Goal: Task Accomplishment & Management: Manage account settings

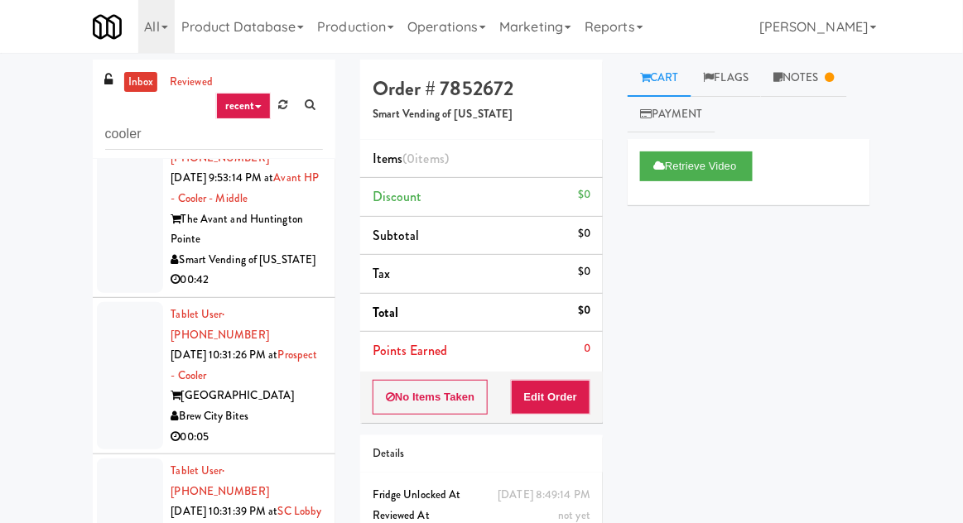
scroll to position [215, 0]
click at [97, 301] on div at bounding box center [130, 374] width 66 height 147
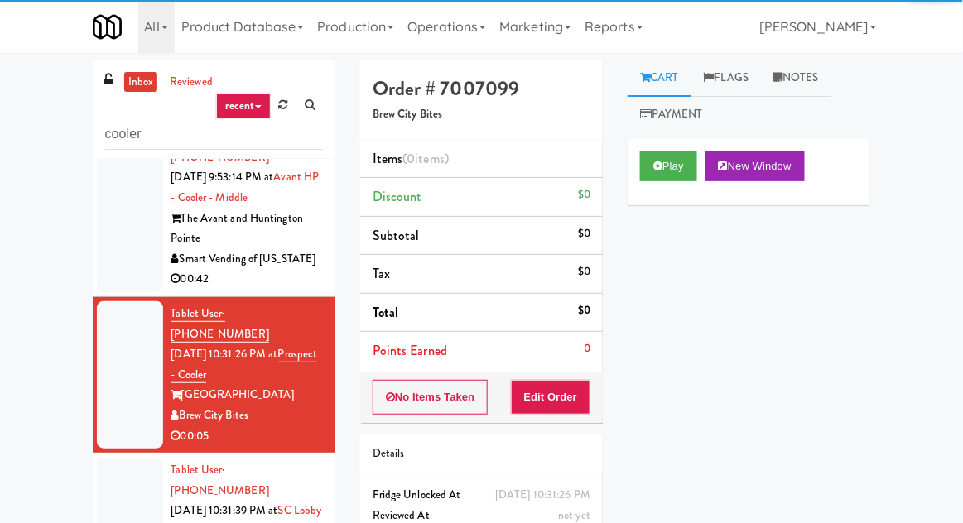
click at [103, 224] on div at bounding box center [130, 208] width 66 height 168
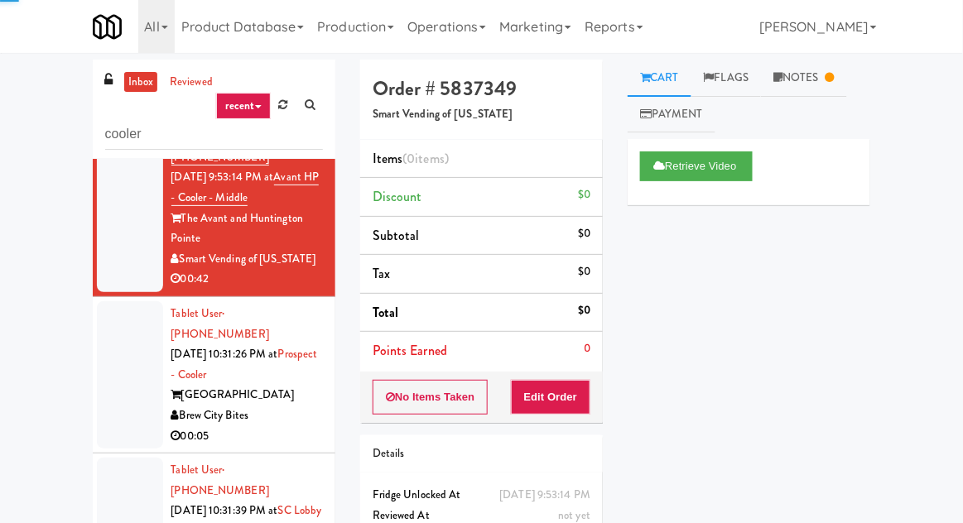
click at [107, 310] on div at bounding box center [130, 374] width 66 height 147
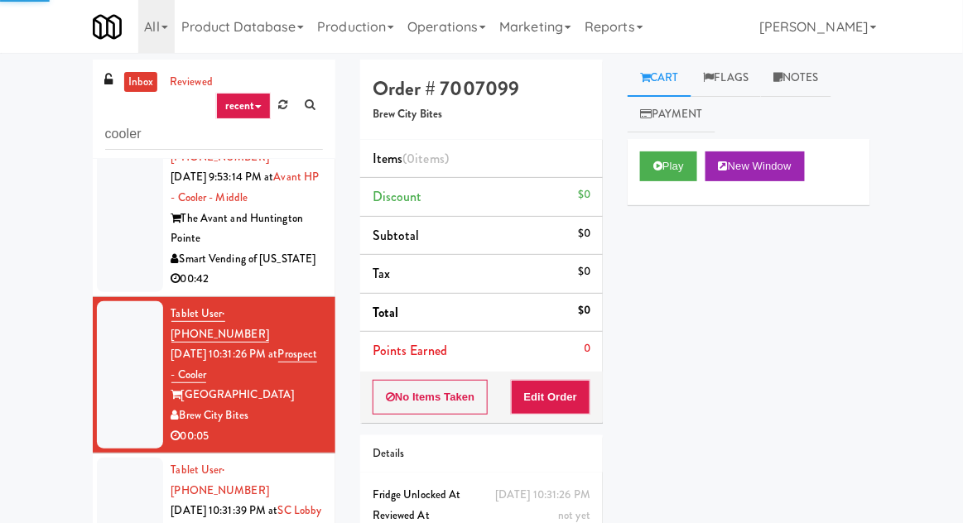
click at [107, 217] on div at bounding box center [130, 208] width 66 height 168
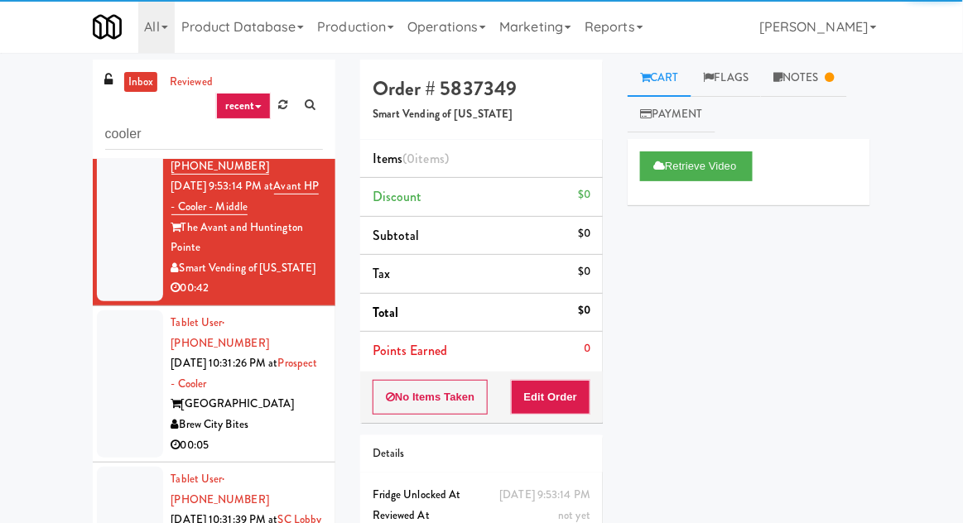
click at [113, 310] on div at bounding box center [130, 383] width 66 height 147
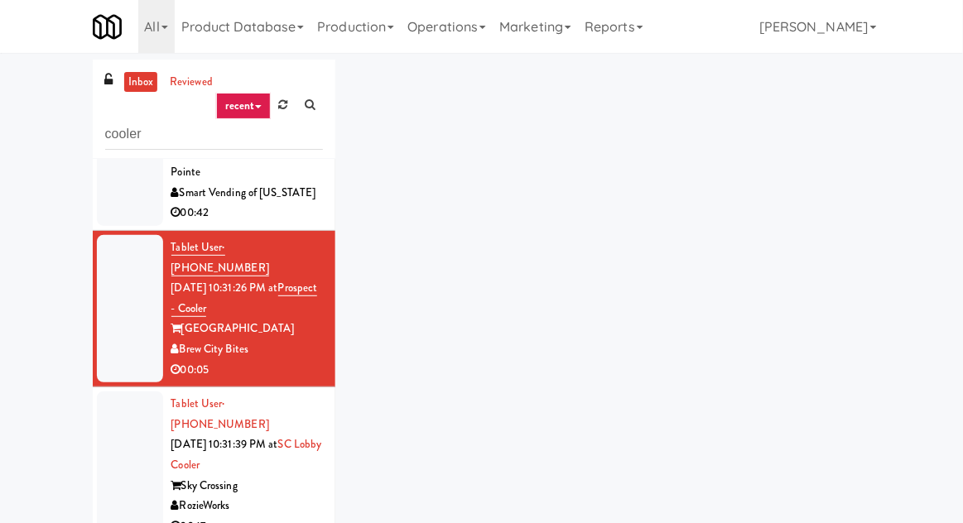
scroll to position [309, 0]
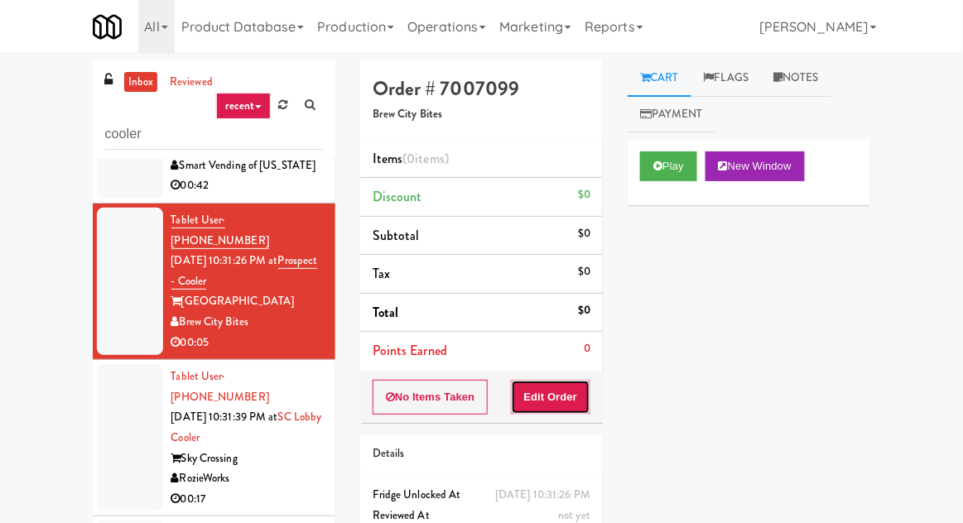
click at [570, 380] on button "Edit Order" at bounding box center [551, 397] width 80 height 35
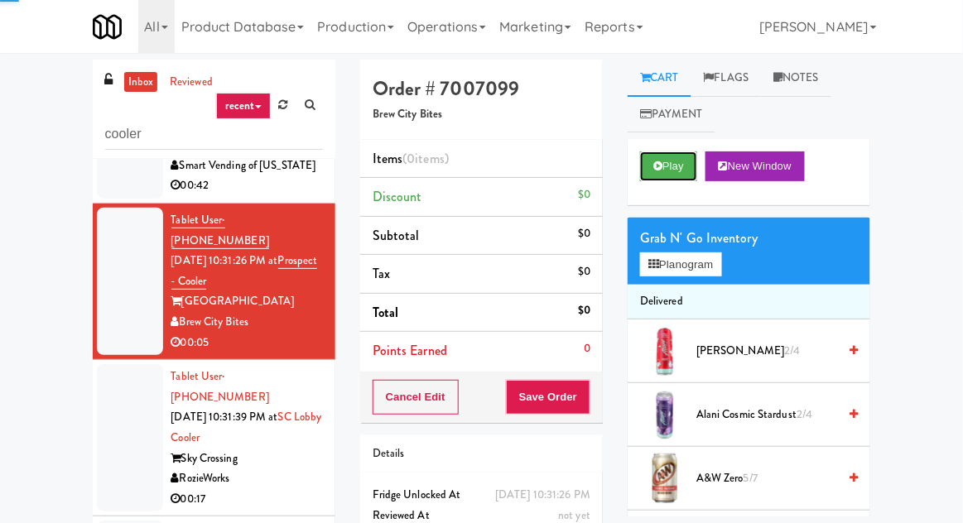
click at [651, 173] on button "Play" at bounding box center [668, 166] width 57 height 30
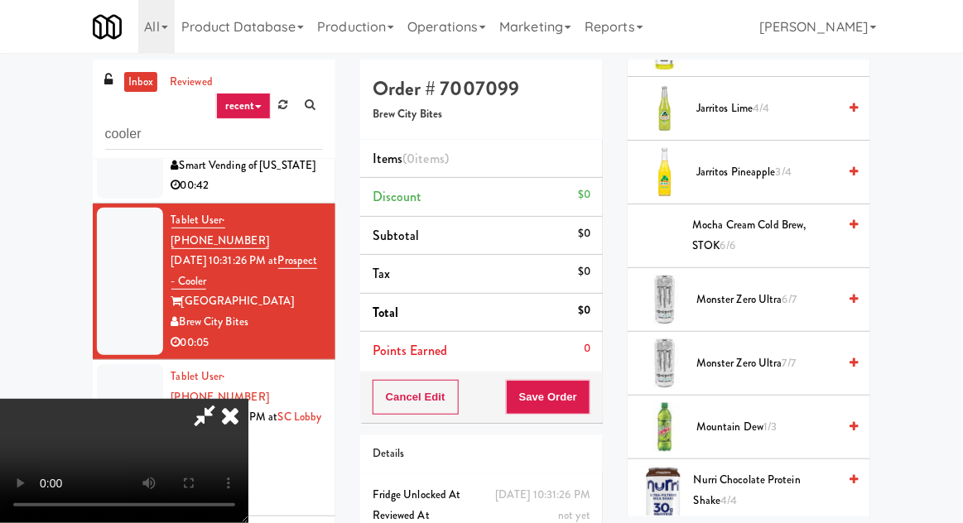
scroll to position [1450, 0]
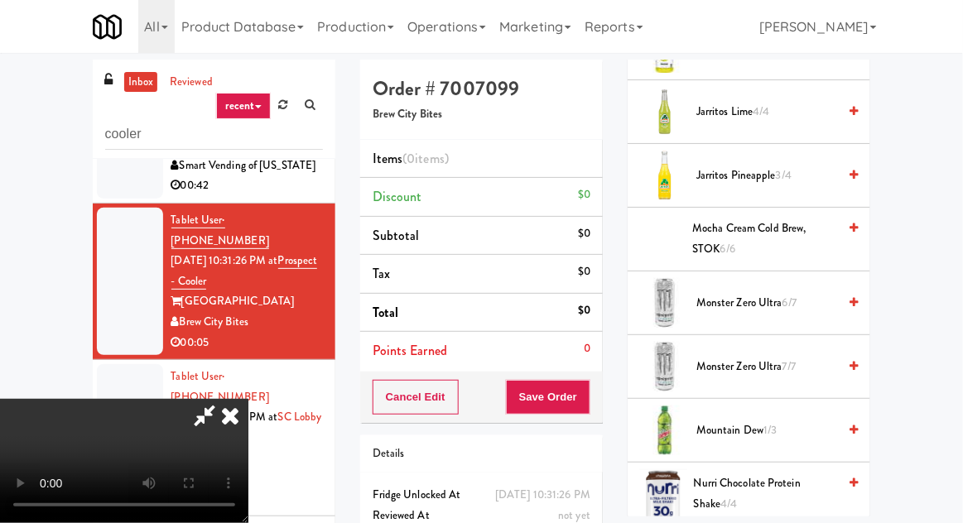
click at [807, 166] on span "Jarritos Pineapple 3/4" at bounding box center [766, 176] width 141 height 21
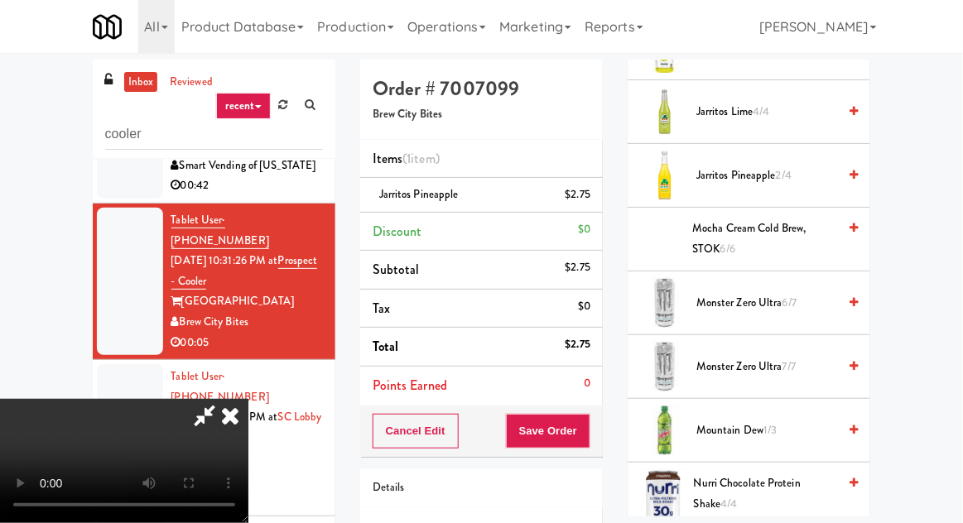
click at [800, 104] on span "Jarritos Lime 4/4" at bounding box center [766, 112] width 141 height 21
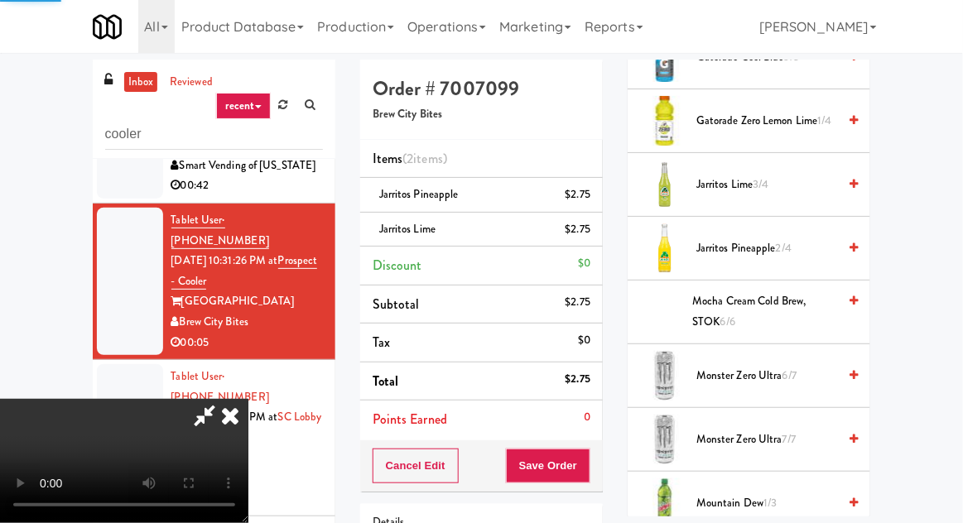
scroll to position [1334, 0]
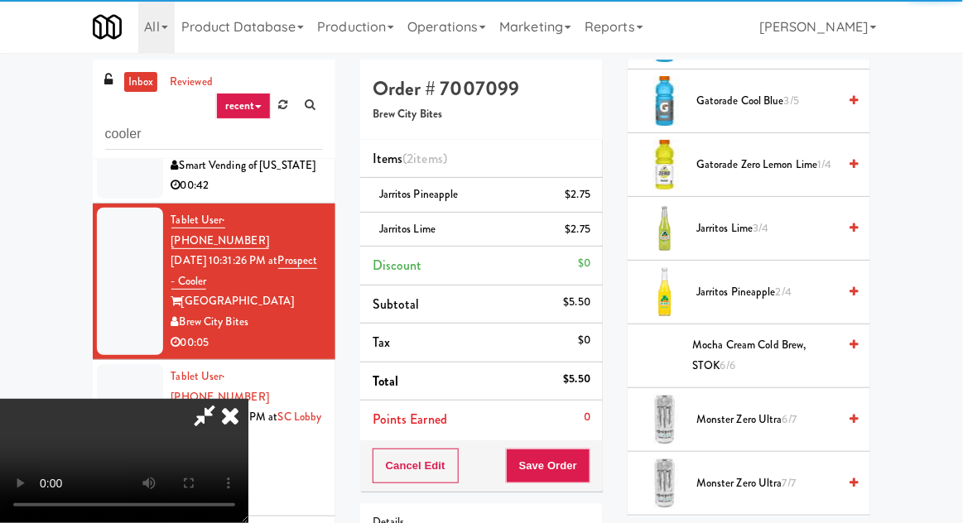
click at [613, 191] on div "Order # 7007099 Brew City Bites Items (2 items ) Jarritos Pineapple $2.75 Jarri…" at bounding box center [481, 360] width 267 height 601
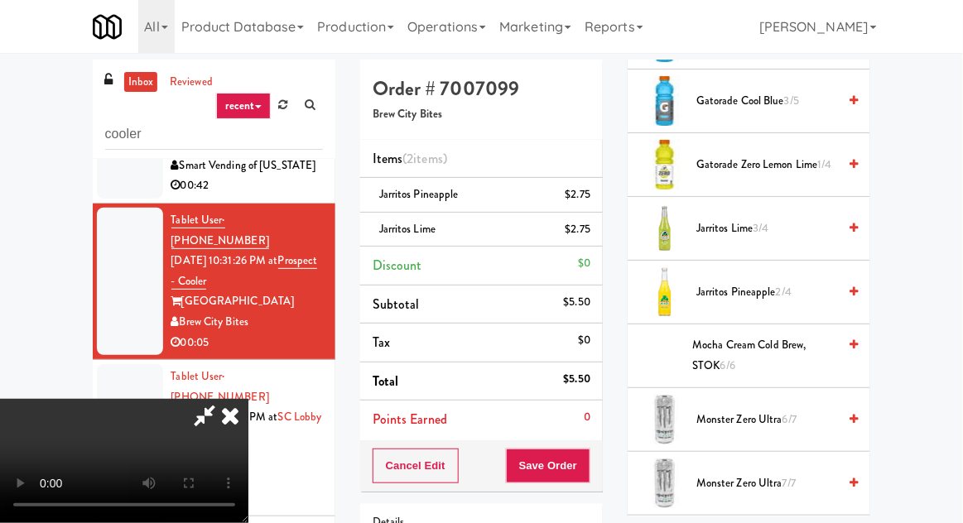
click at [602, 195] on li "Jarritos Pineapple $2.75" at bounding box center [481, 195] width 243 height 35
click at [594, 198] on icon at bounding box center [592, 200] width 8 height 11
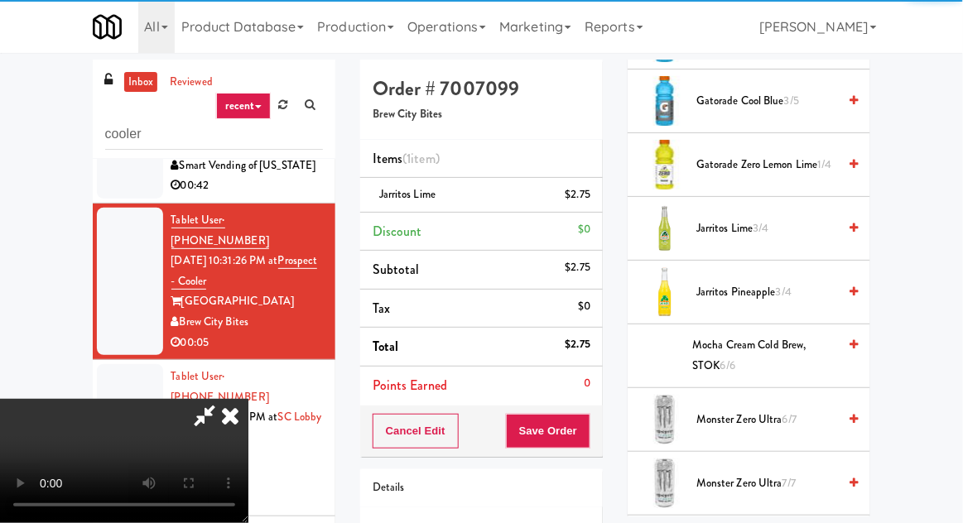
click at [601, 428] on div "Cancel Edit Save Order" at bounding box center [481, 431] width 243 height 51
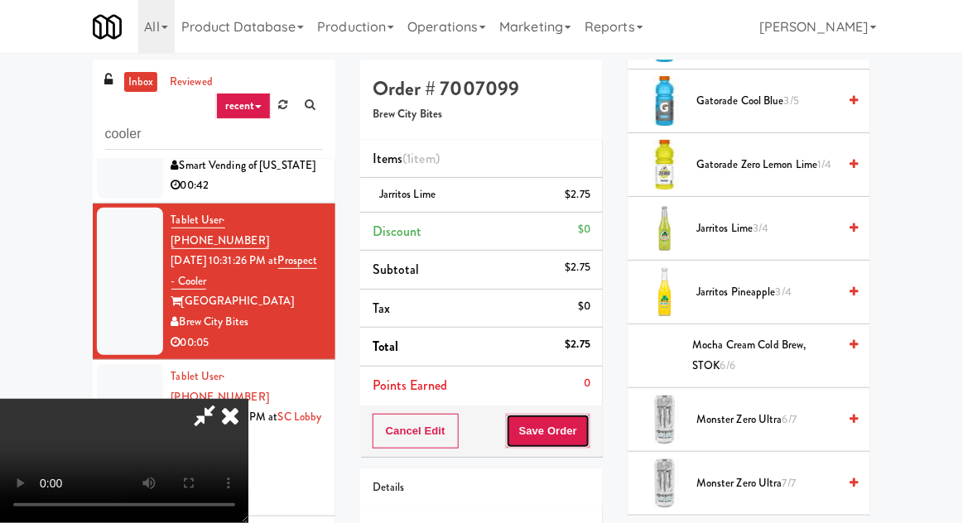
click at [588, 435] on button "Save Order" at bounding box center [548, 431] width 84 height 35
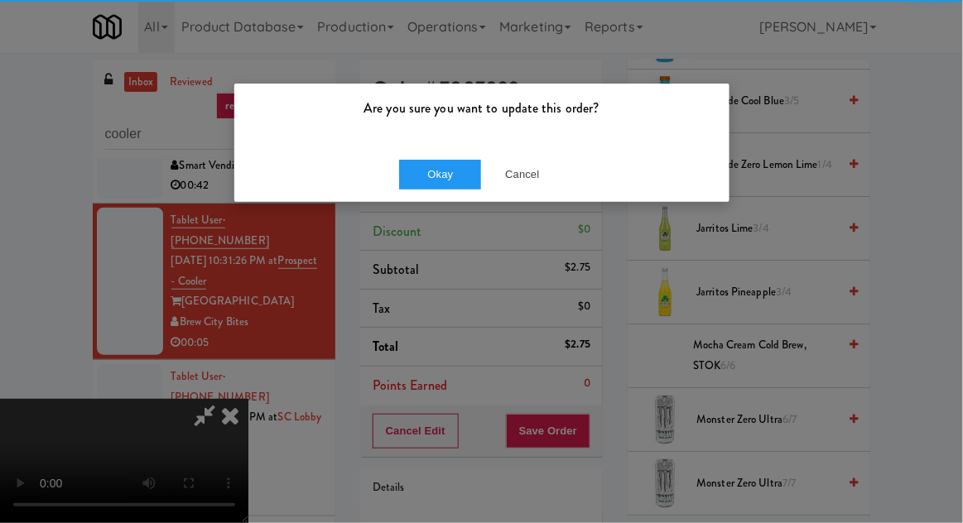
click at [441, 147] on div "Okay Cancel" at bounding box center [481, 174] width 495 height 55
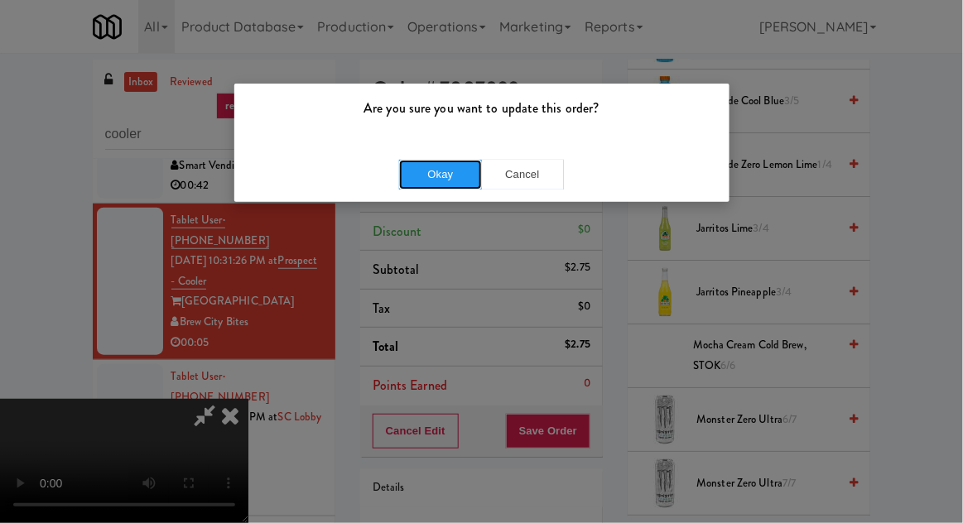
click at [454, 162] on button "Okay" at bounding box center [440, 175] width 83 height 30
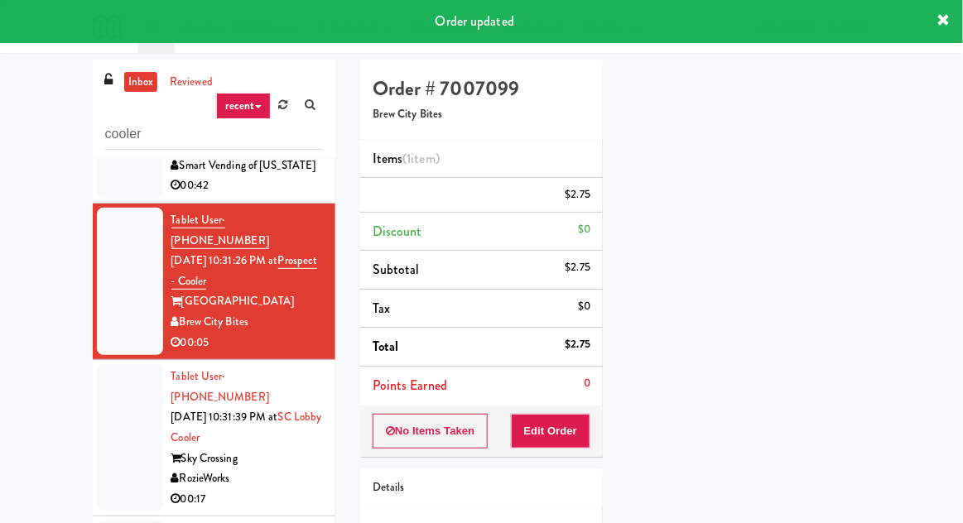
scroll to position [0, 0]
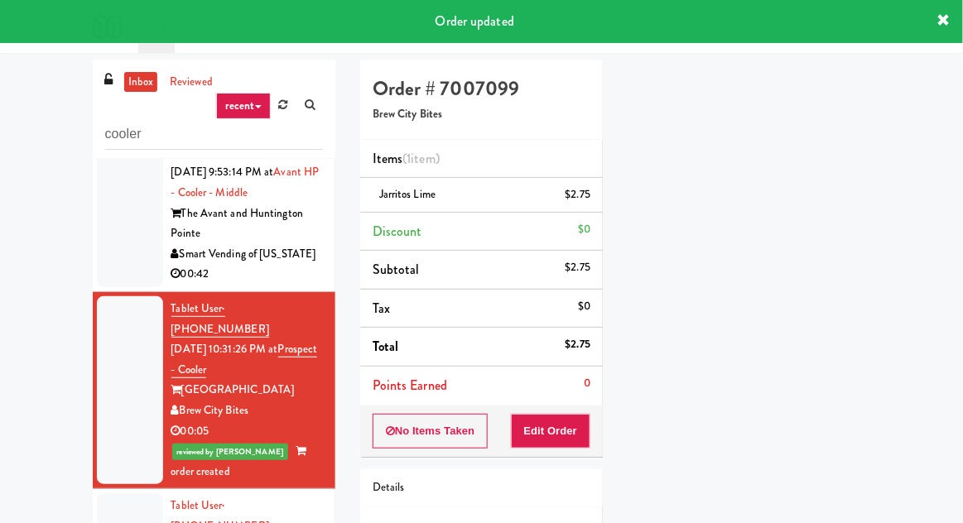
click at [116, 194] on div at bounding box center [130, 203] width 66 height 168
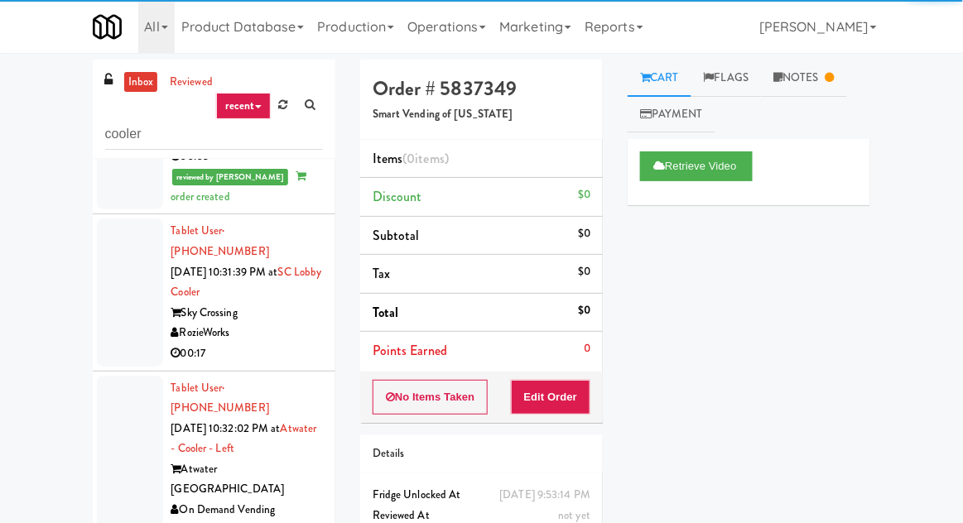
click at [108, 219] on div at bounding box center [130, 292] width 66 height 147
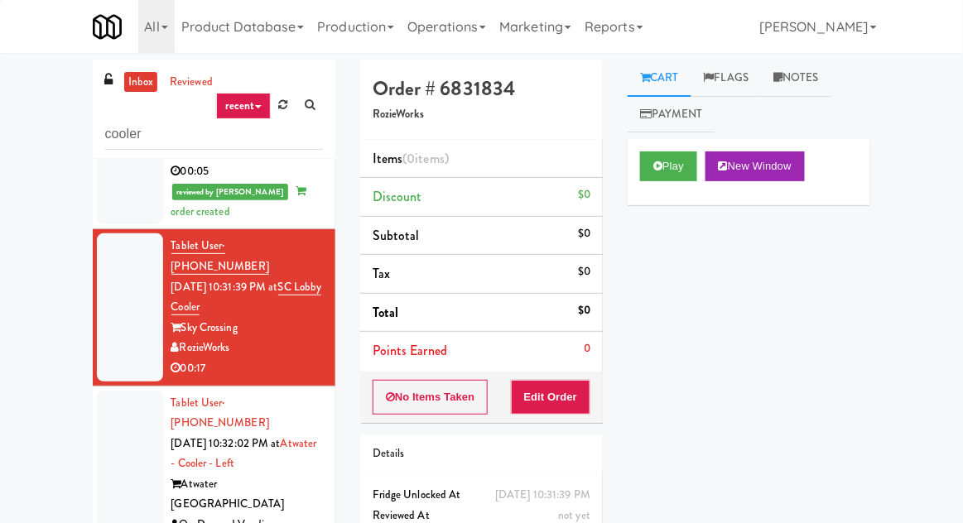
scroll to position [484, 0]
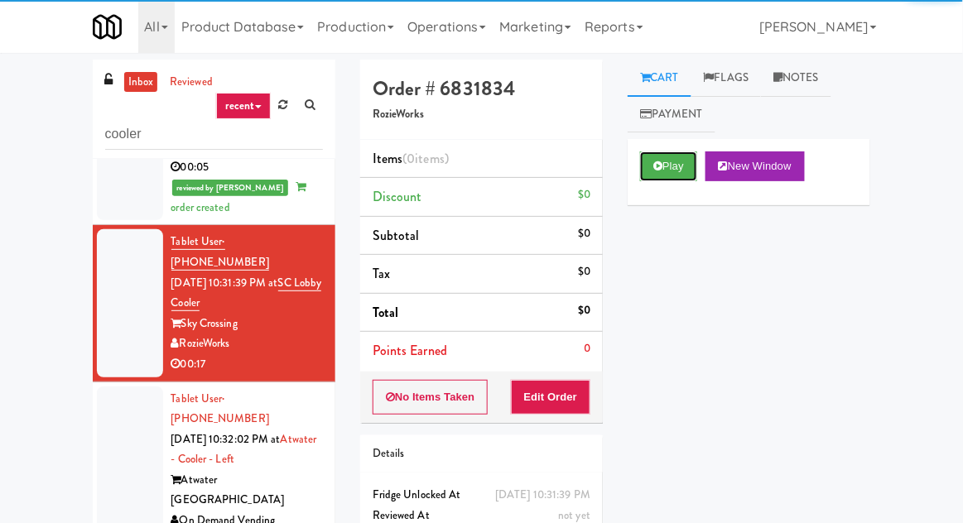
click at [675, 166] on button "Play" at bounding box center [668, 166] width 57 height 30
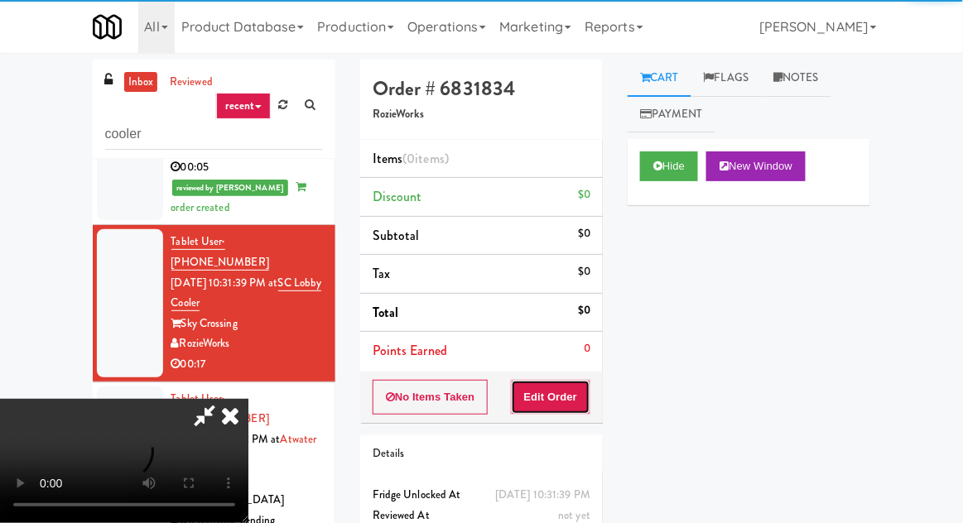
click at [568, 392] on button "Edit Order" at bounding box center [551, 397] width 80 height 35
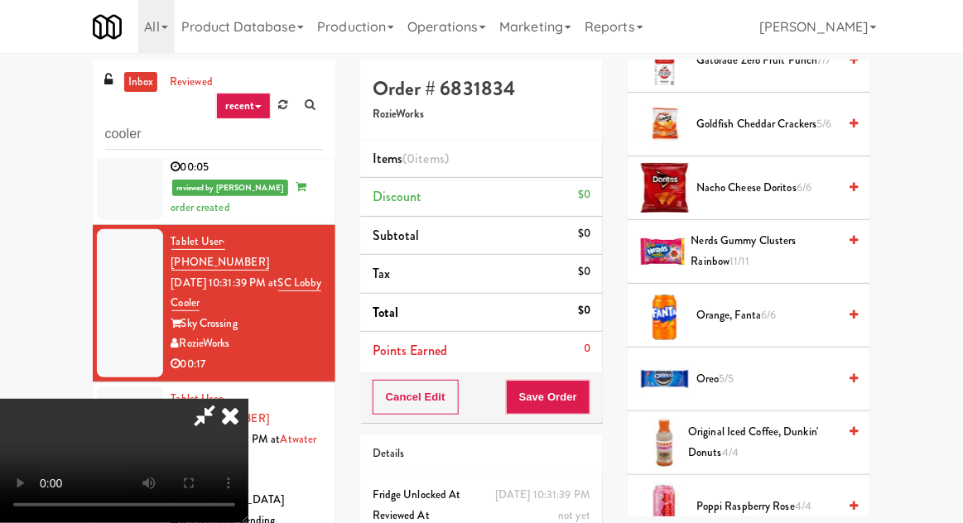
scroll to position [1152, 0]
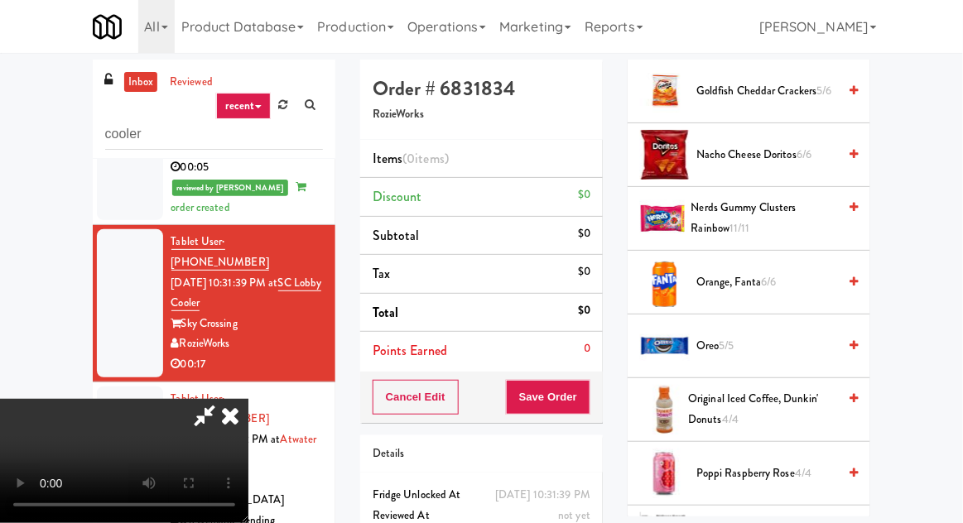
click at [827, 207] on span "Nerds Gummy Clusters Rainbow 11/11" at bounding box center [764, 218] width 147 height 41
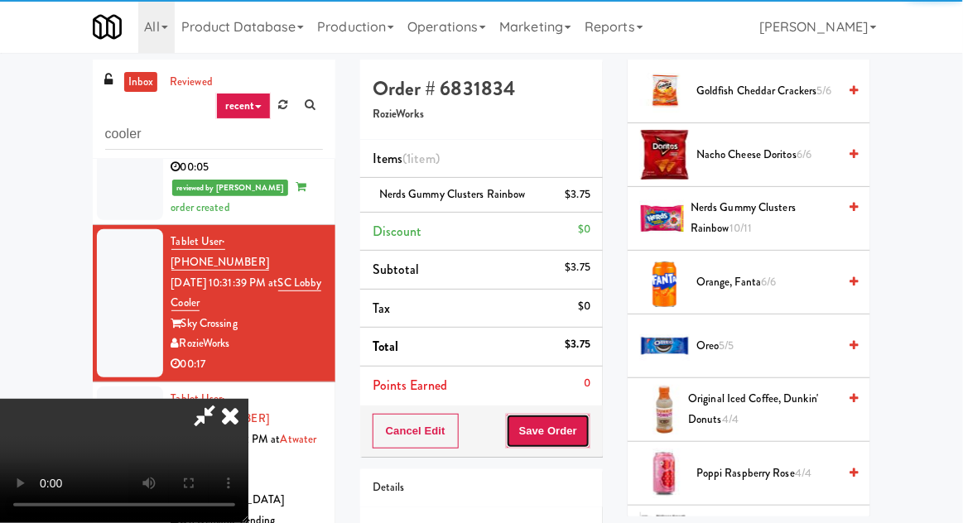
click at [589, 435] on button "Save Order" at bounding box center [548, 431] width 84 height 35
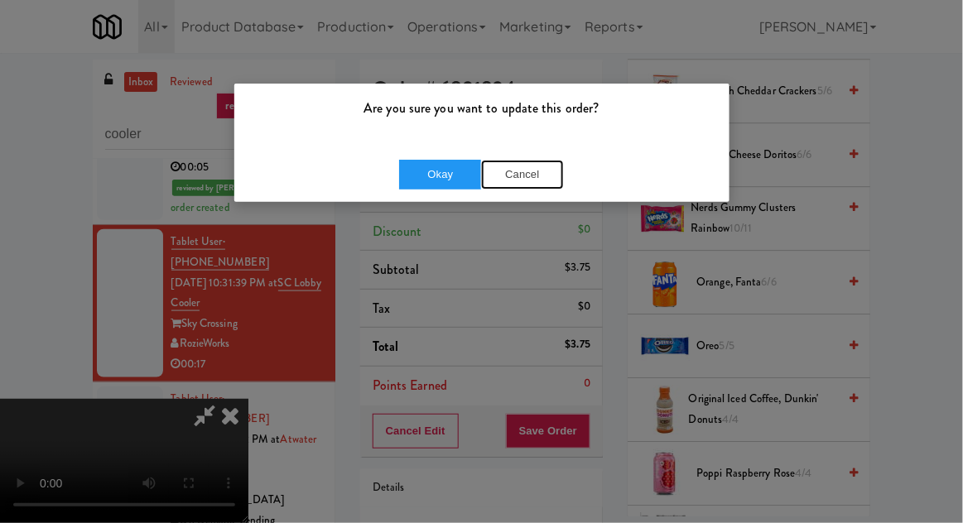
click at [515, 176] on button "Cancel" at bounding box center [522, 175] width 83 height 30
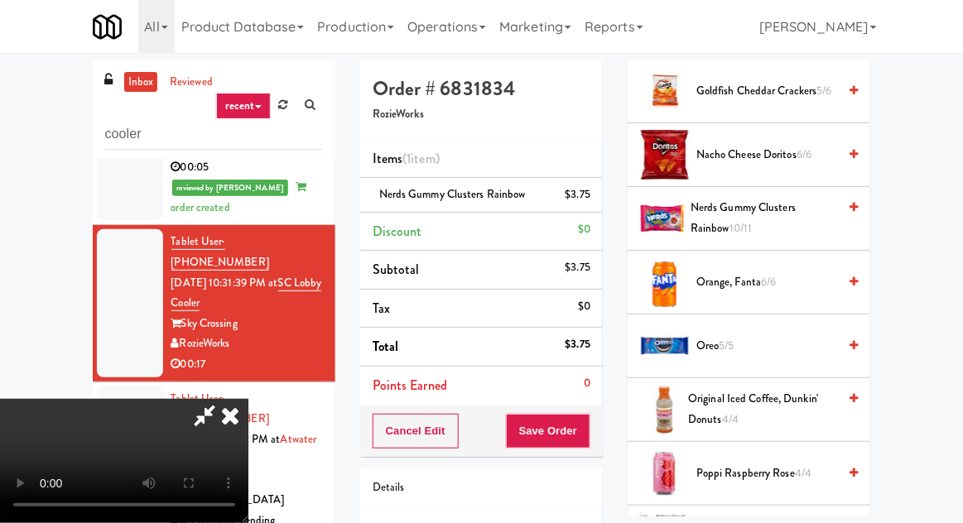
scroll to position [0, 0]
click at [600, 439] on div "Cancel Edit Save Order" at bounding box center [481, 431] width 243 height 51
click at [587, 435] on button "Save Order" at bounding box center [548, 431] width 84 height 35
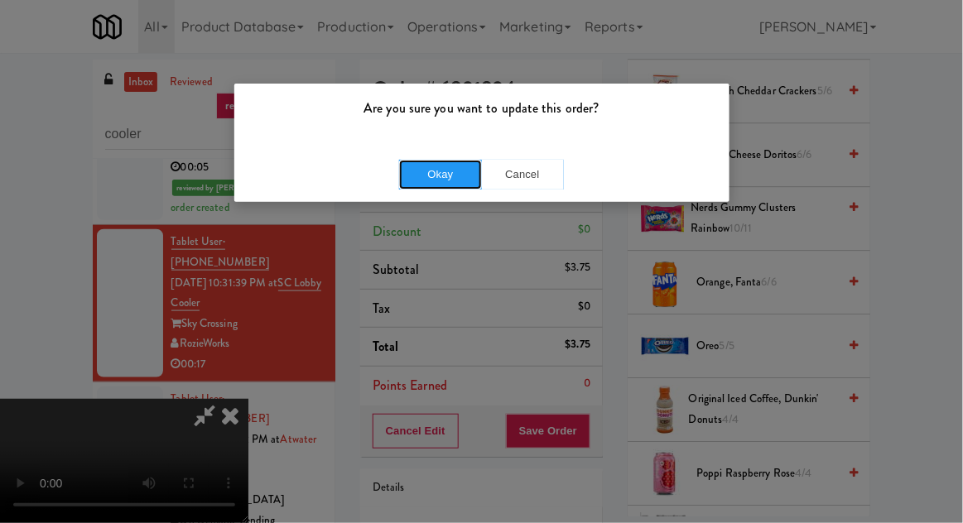
click at [465, 162] on button "Okay" at bounding box center [440, 175] width 83 height 30
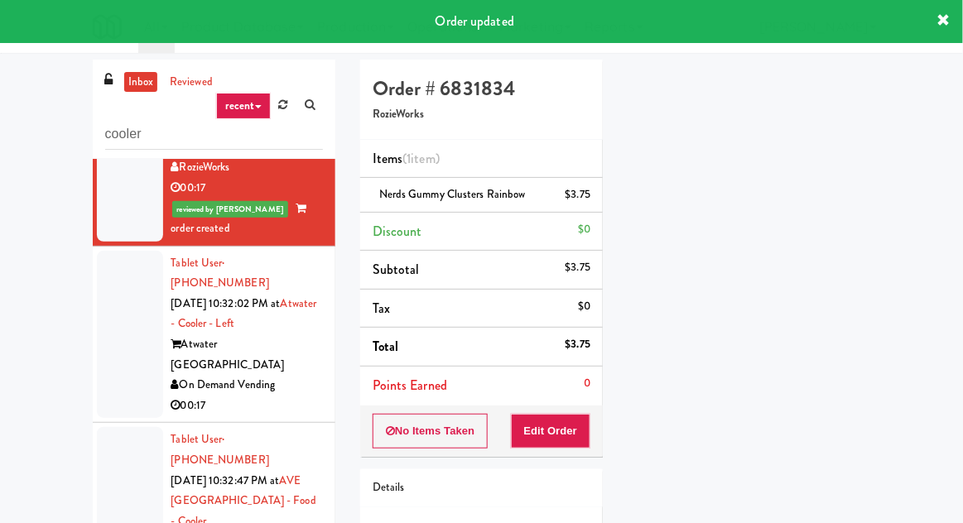
scroll to position [686, 0]
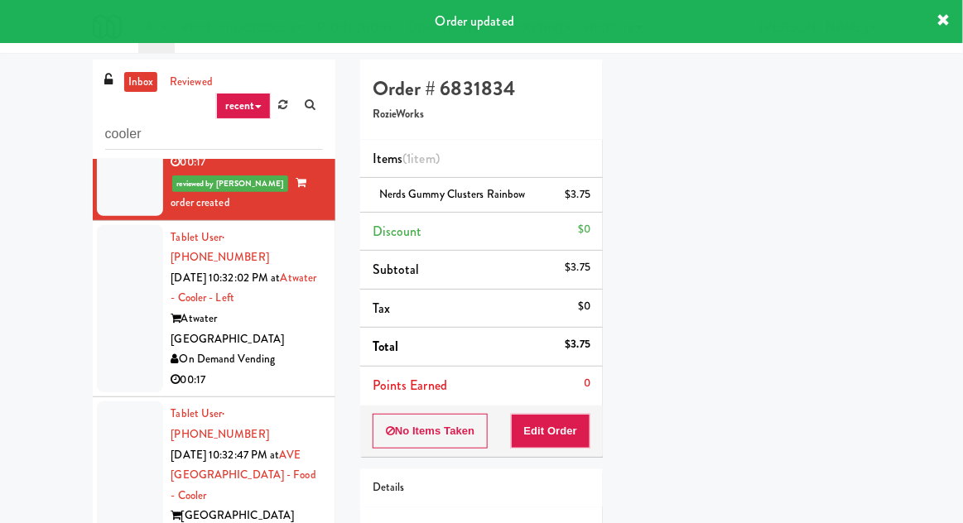
click at [104, 225] on div at bounding box center [130, 309] width 66 height 168
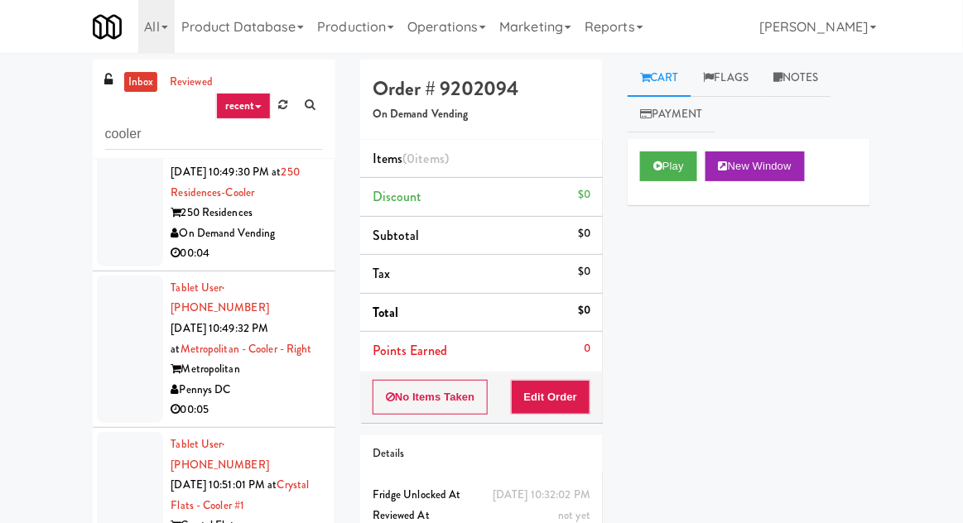
click at [283, 113] on link at bounding box center [284, 105] width 26 height 25
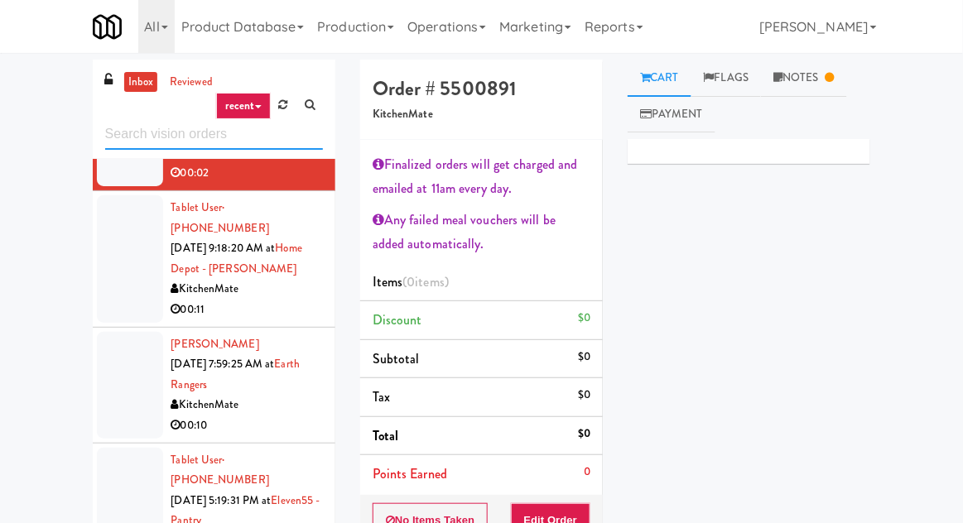
scroll to position [129, 0]
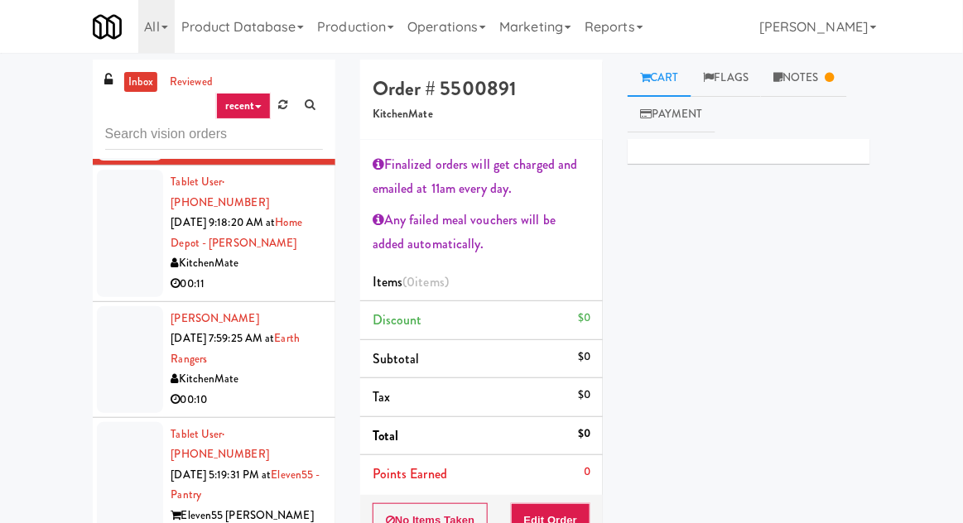
click at [107, 224] on div at bounding box center [130, 233] width 66 height 127
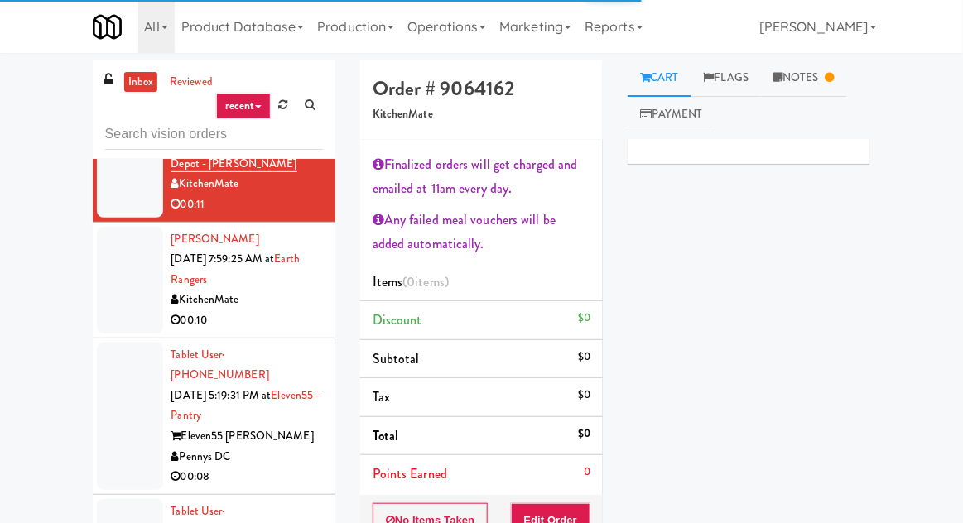
click at [123, 274] on div at bounding box center [130, 280] width 66 height 107
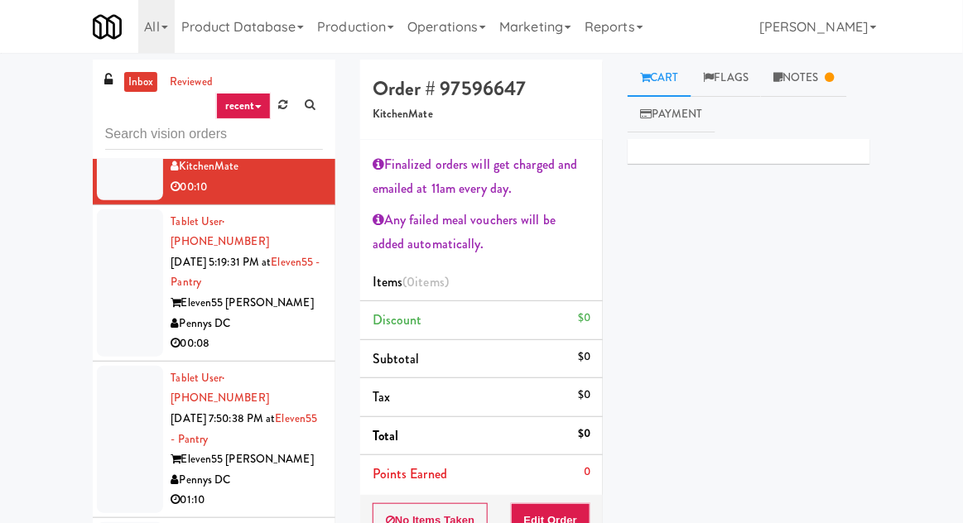
scroll to position [343, 0]
click at [98, 270] on div at bounding box center [130, 282] width 66 height 147
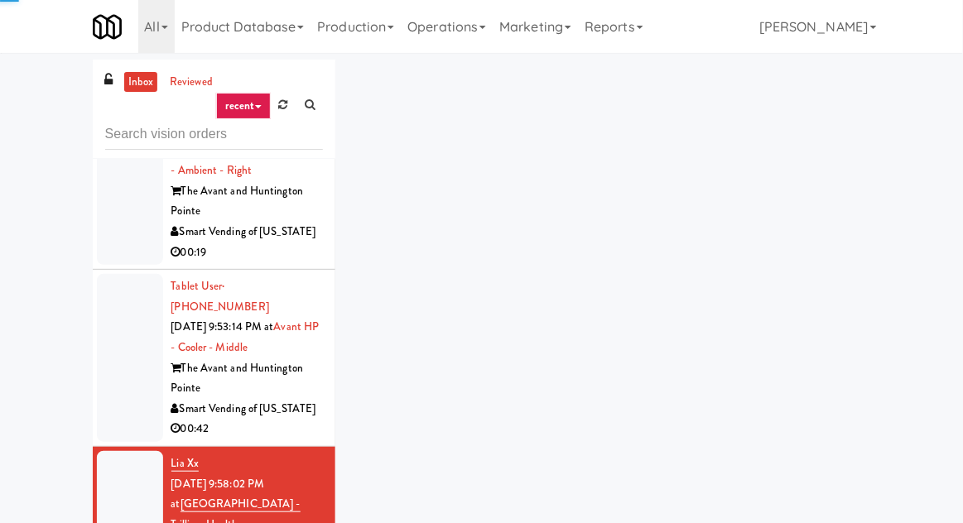
scroll to position [1759, 0]
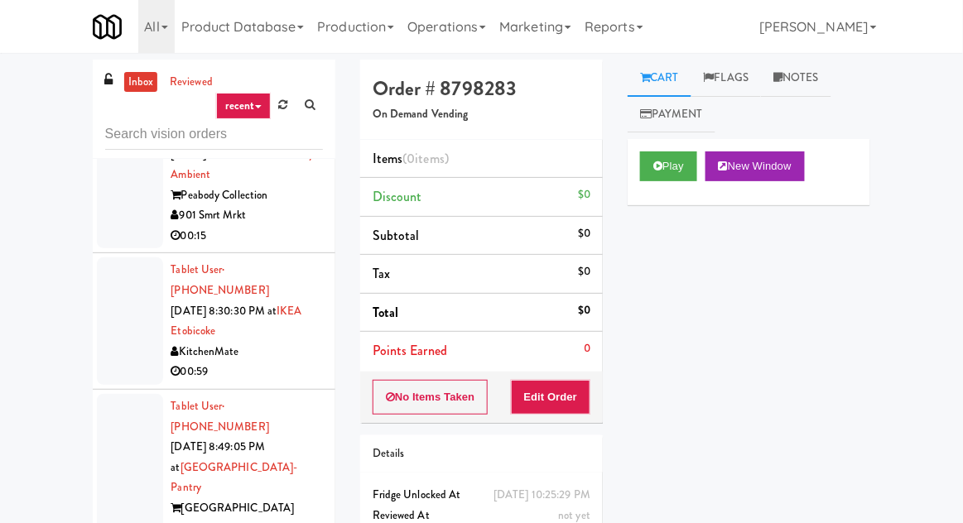
click at [120, 394] on div at bounding box center [130, 478] width 66 height 168
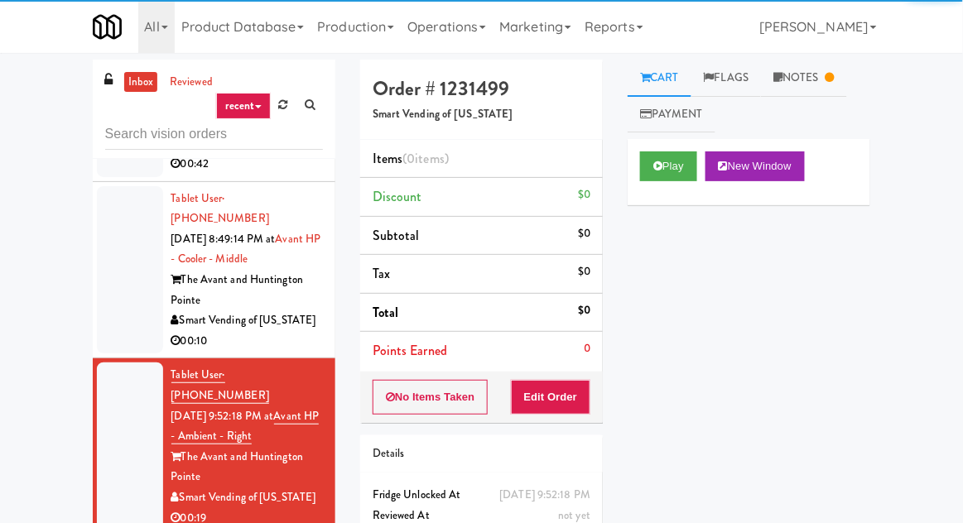
scroll to position [1421, 0]
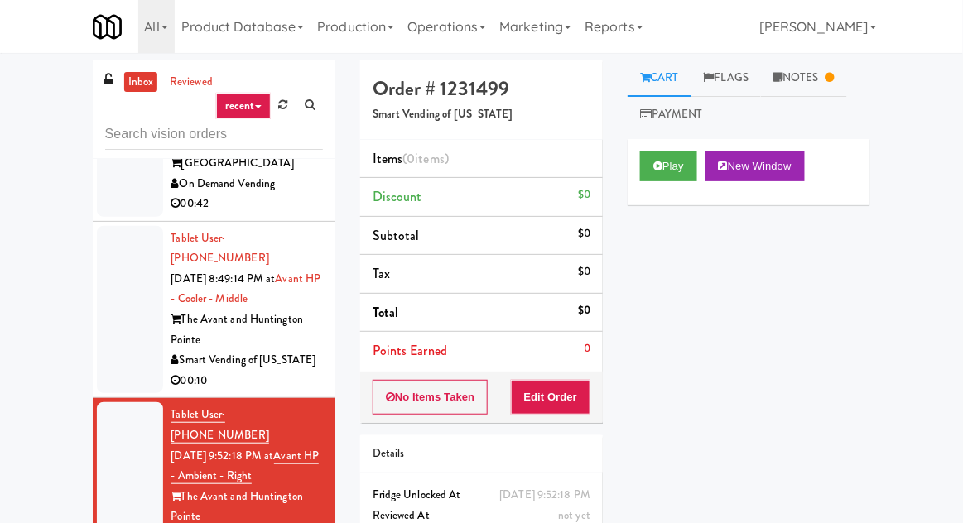
click at [797, 79] on link "Notes" at bounding box center [804, 78] width 86 height 37
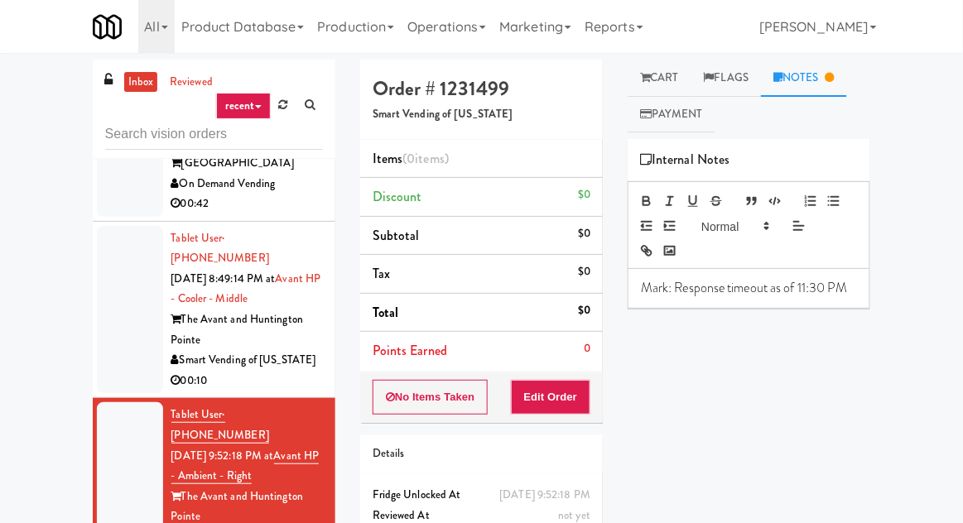
click at [699, 79] on link "Flags" at bounding box center [726, 78] width 70 height 37
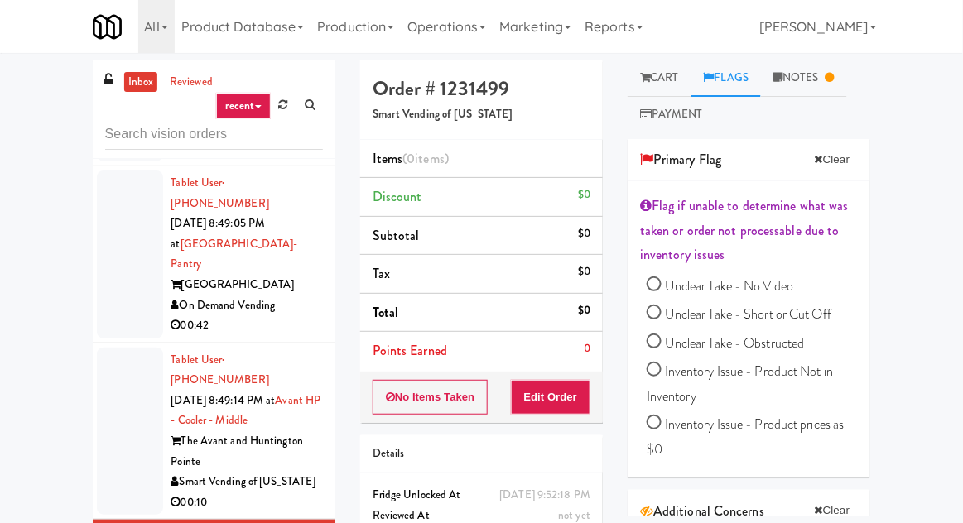
scroll to position [1302, 0]
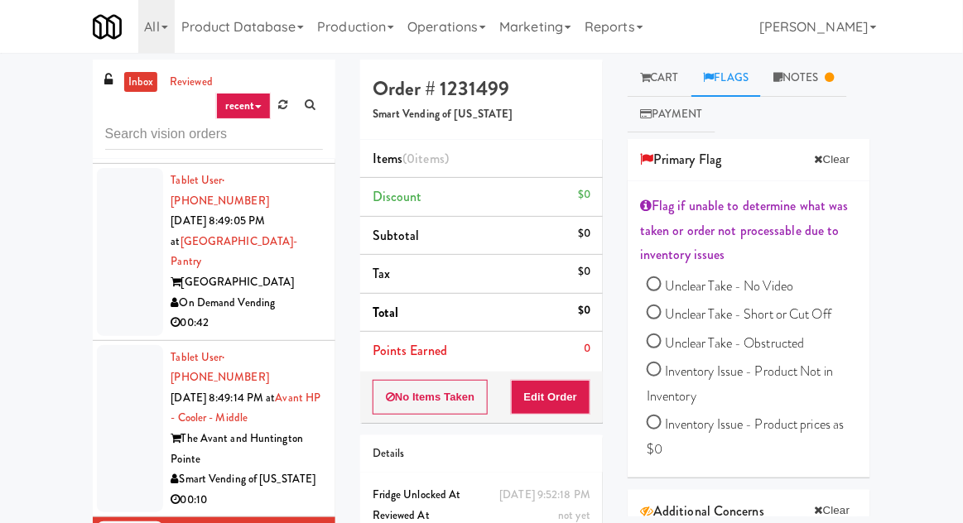
click at [123, 345] on div at bounding box center [130, 429] width 66 height 168
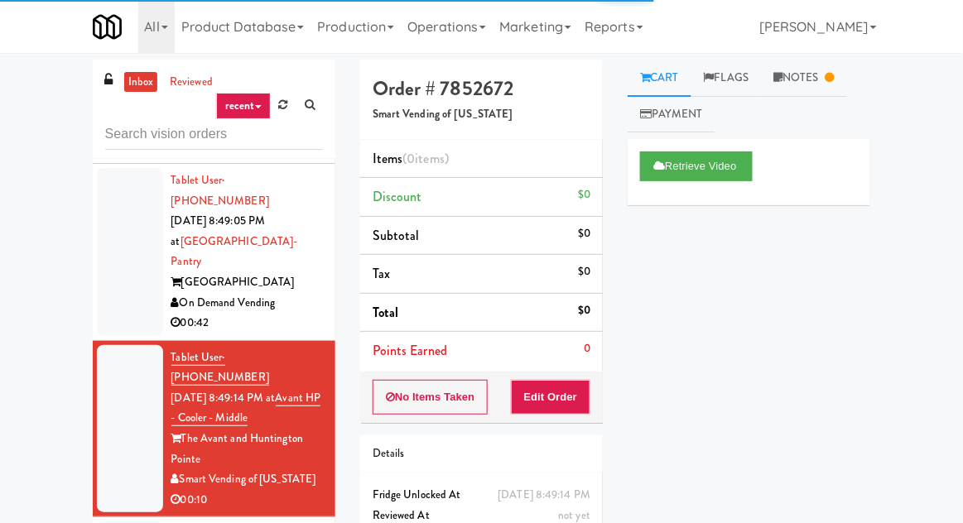
click at [804, 89] on link "Notes" at bounding box center [804, 78] width 86 height 37
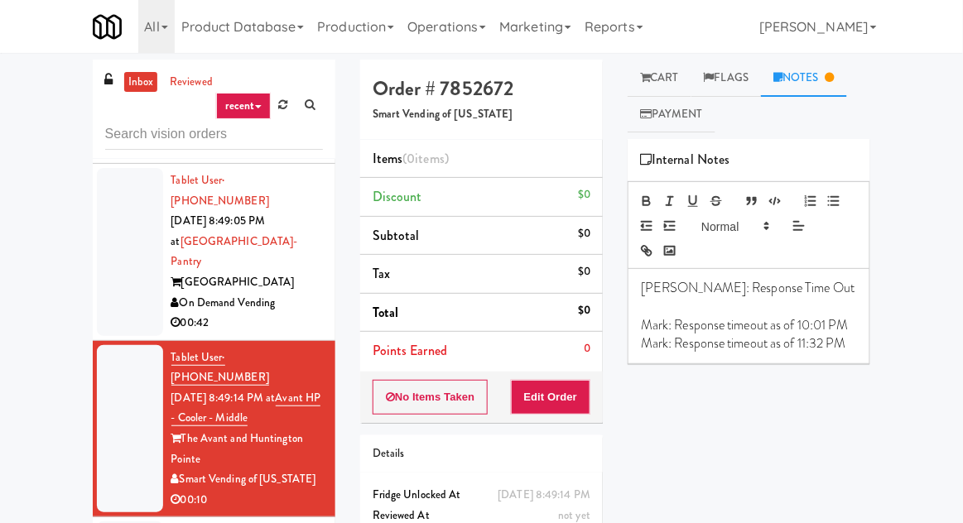
click at [666, 68] on link "Cart" at bounding box center [659, 78] width 64 height 37
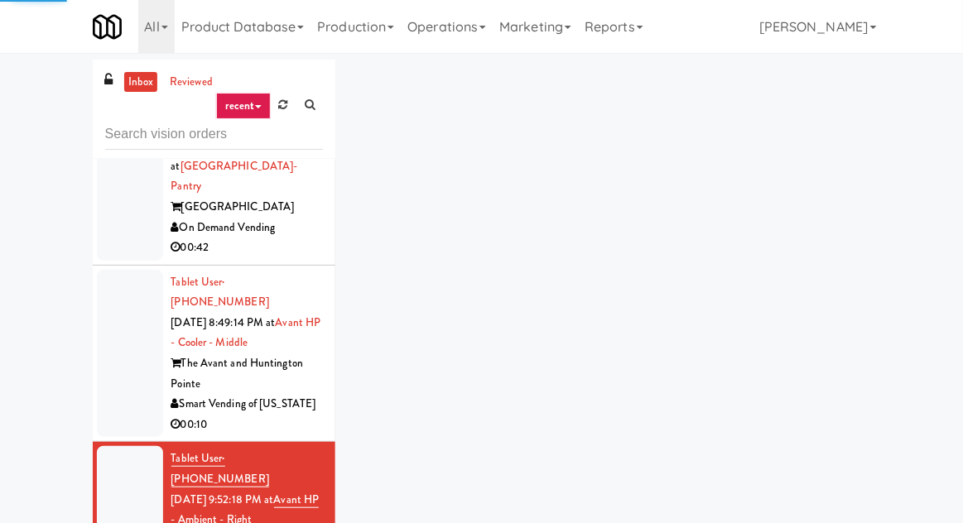
scroll to position [1376, 0]
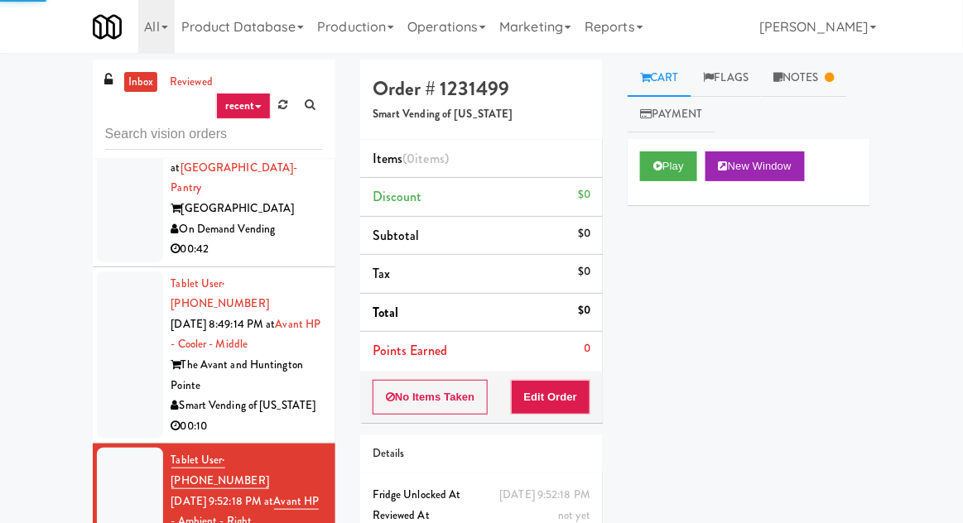
click at [660, 174] on button "Play" at bounding box center [668, 166] width 57 height 30
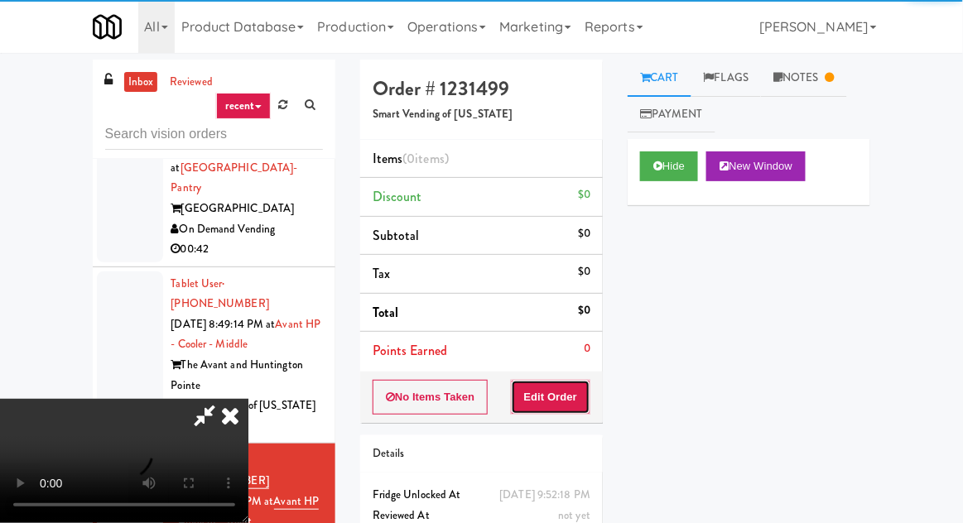
click at [563, 401] on button "Edit Order" at bounding box center [551, 397] width 80 height 35
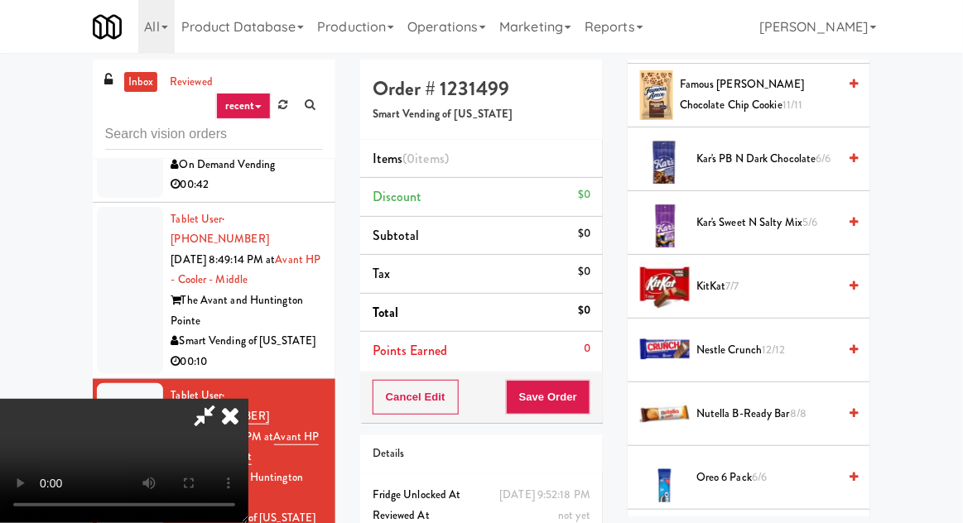
scroll to position [1094, 0]
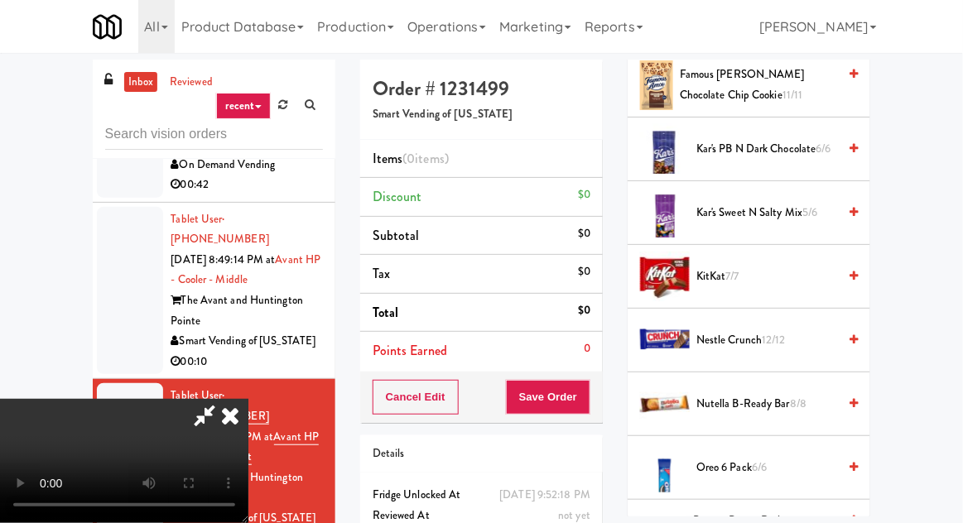
click at [810, 92] on span "Famous [PERSON_NAME] Chocolate Chip Cookie 11/11" at bounding box center [758, 85] width 157 height 41
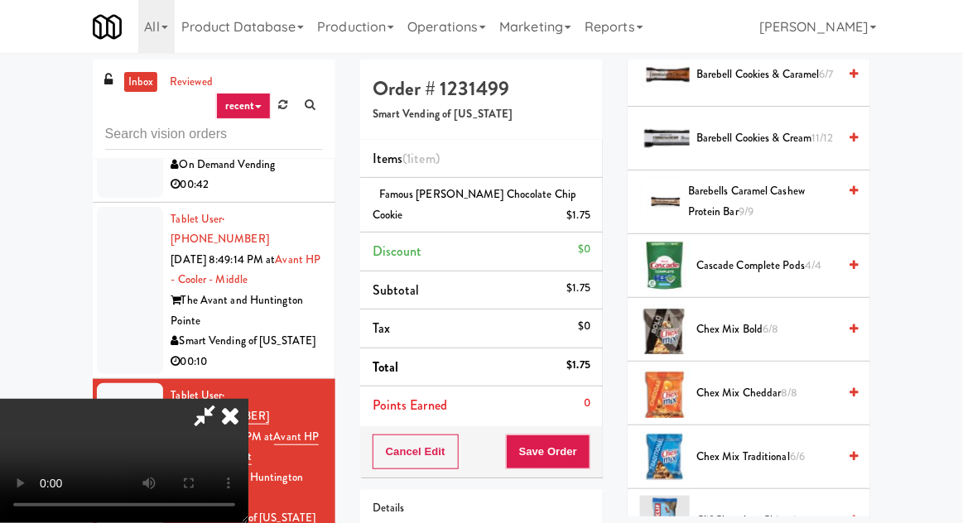
scroll to position [0, 0]
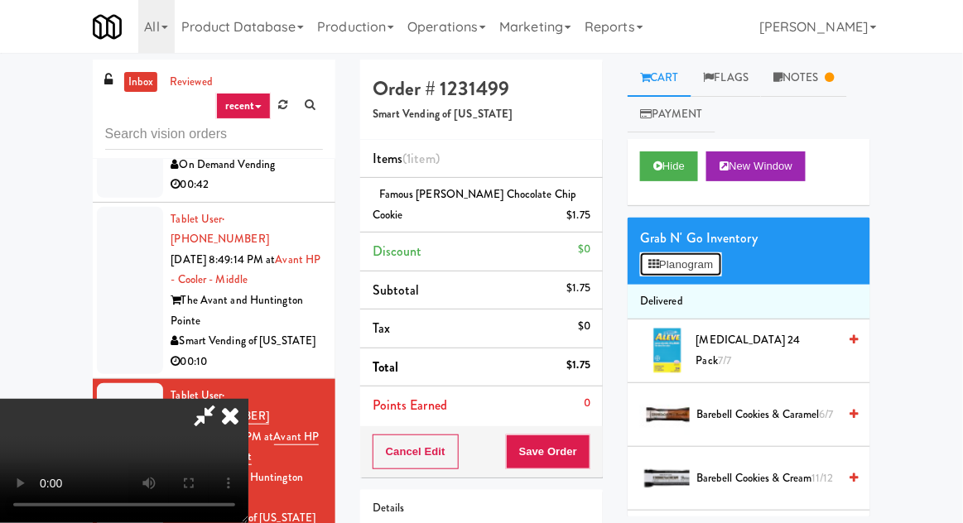
click at [700, 256] on button "Planogram" at bounding box center [680, 264] width 81 height 25
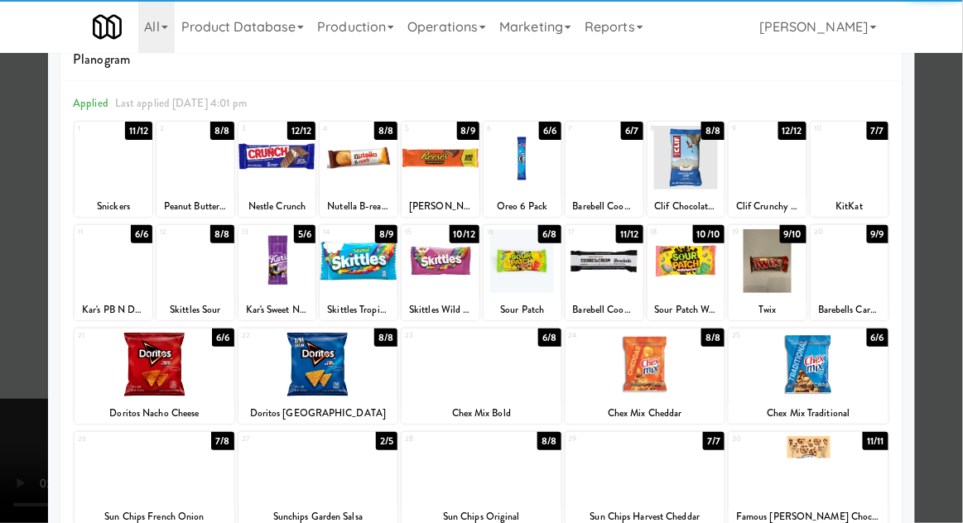
scroll to position [42, 0]
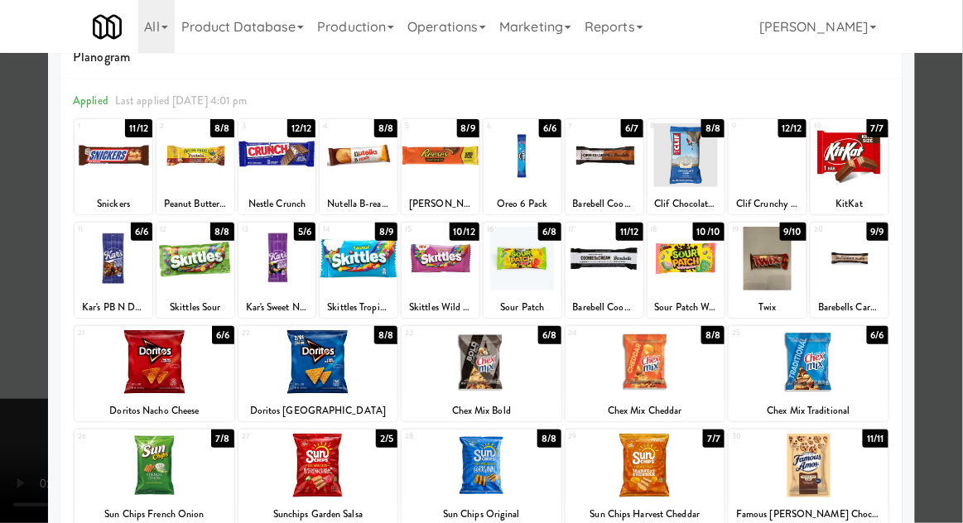
click at [774, 266] on div at bounding box center [767, 259] width 78 height 64
click at [455, 268] on div at bounding box center [440, 259] width 78 height 64
click at [26, 278] on div at bounding box center [481, 261] width 963 height 523
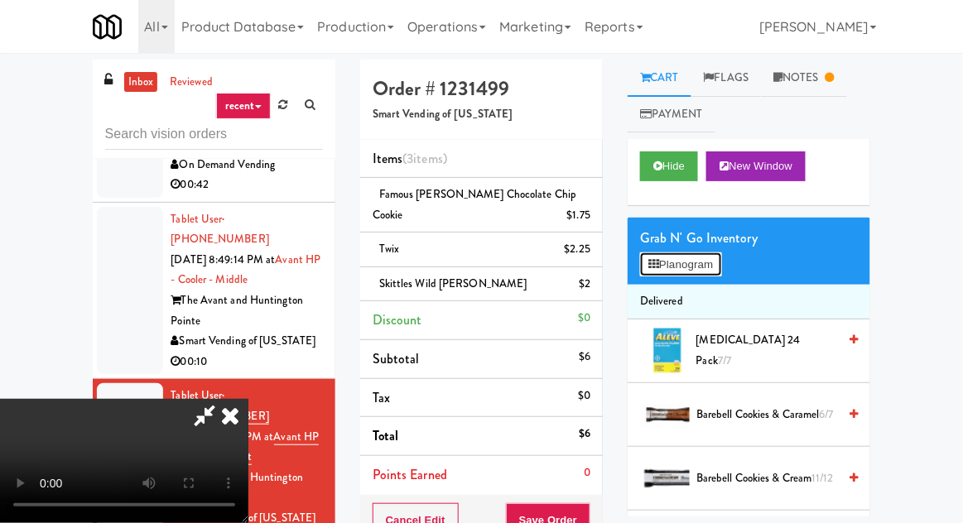
click at [684, 273] on button "Planogram" at bounding box center [680, 264] width 81 height 25
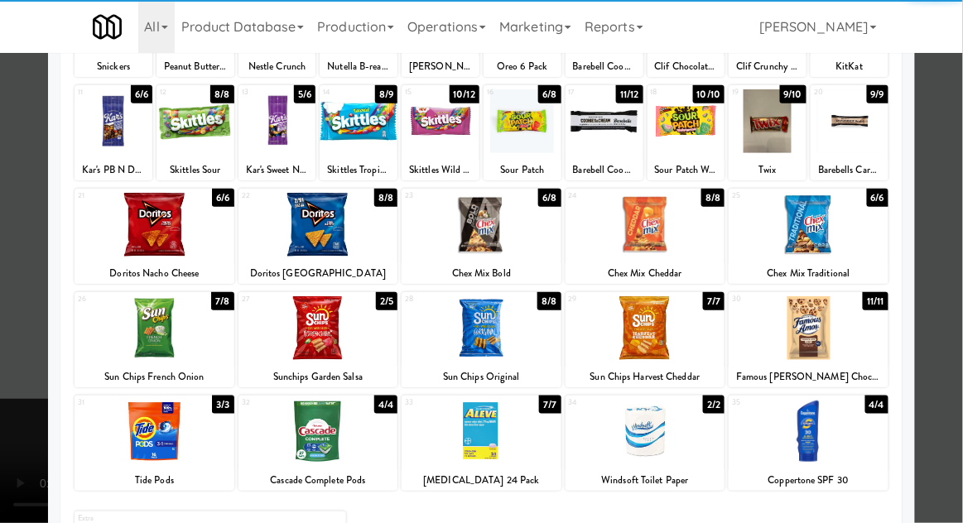
scroll to position [209, 0]
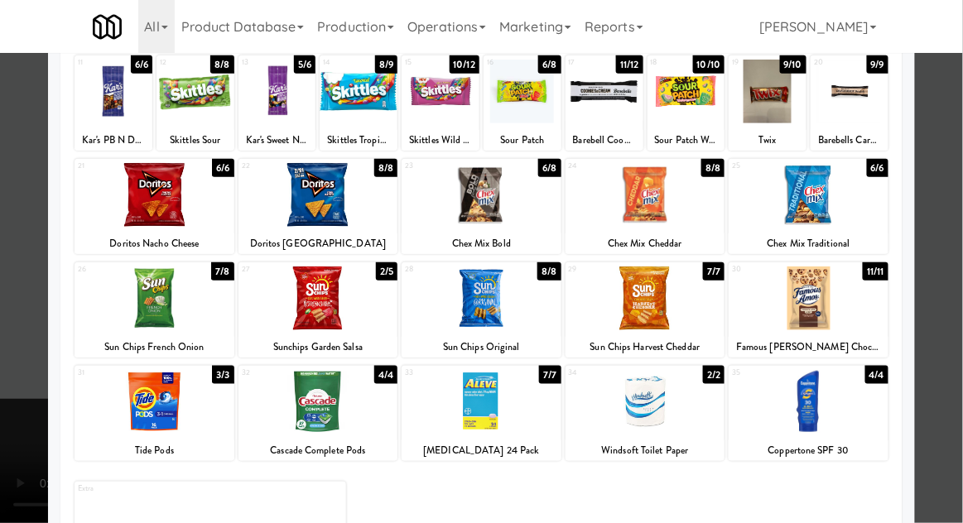
click at [29, 312] on div at bounding box center [481, 261] width 963 height 523
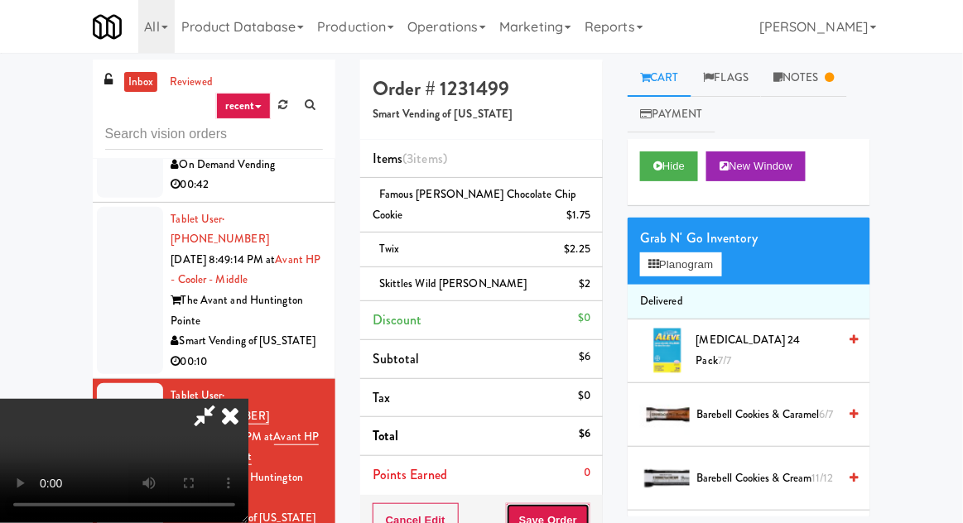
click at [585, 517] on button "Save Order" at bounding box center [548, 520] width 84 height 35
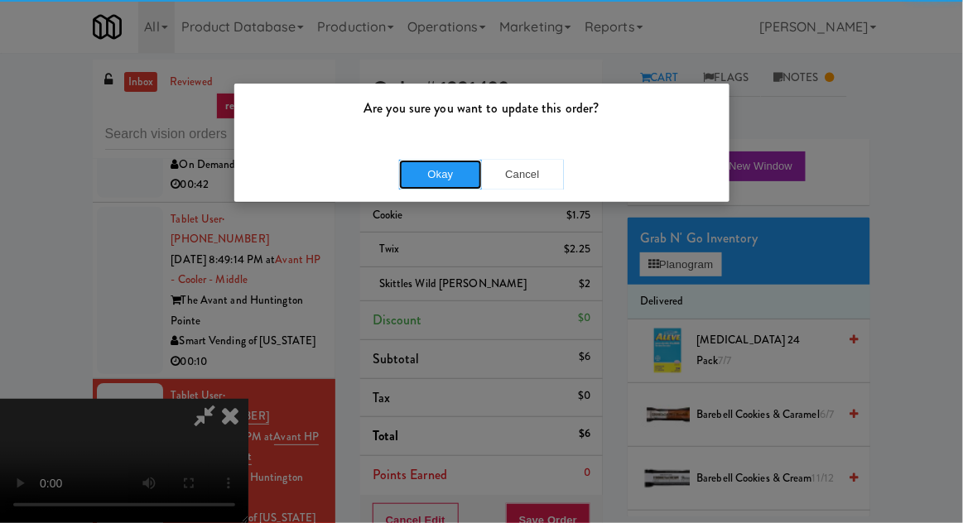
click at [443, 183] on button "Okay" at bounding box center [440, 175] width 83 height 30
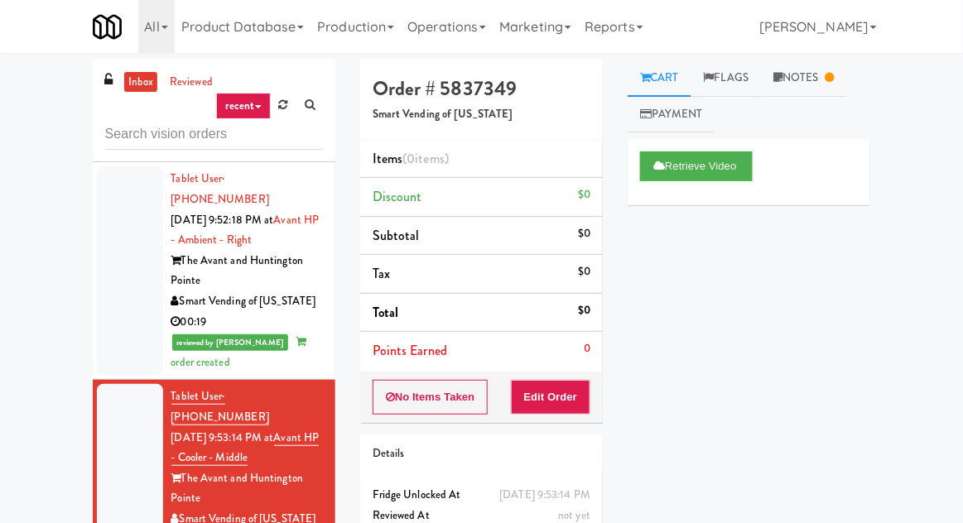
scroll to position [1632, 0]
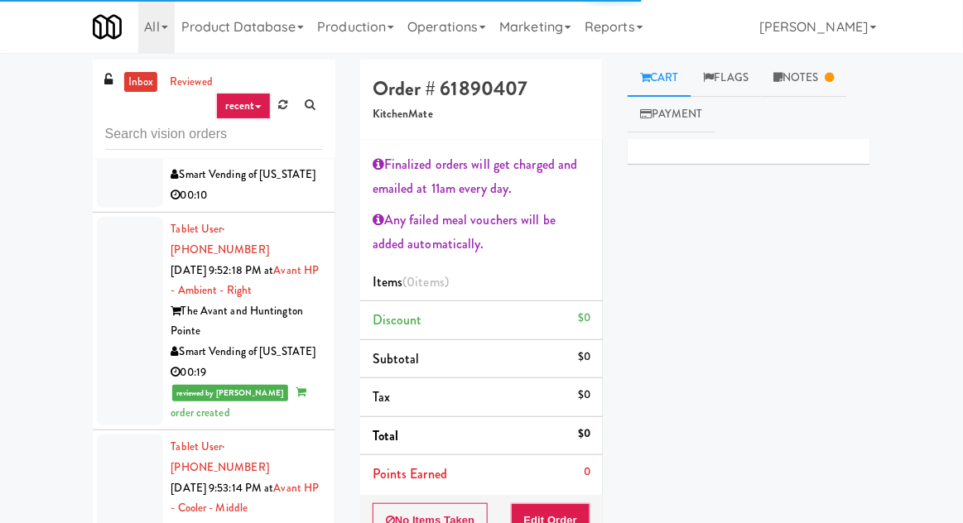
scroll to position [1574, 0]
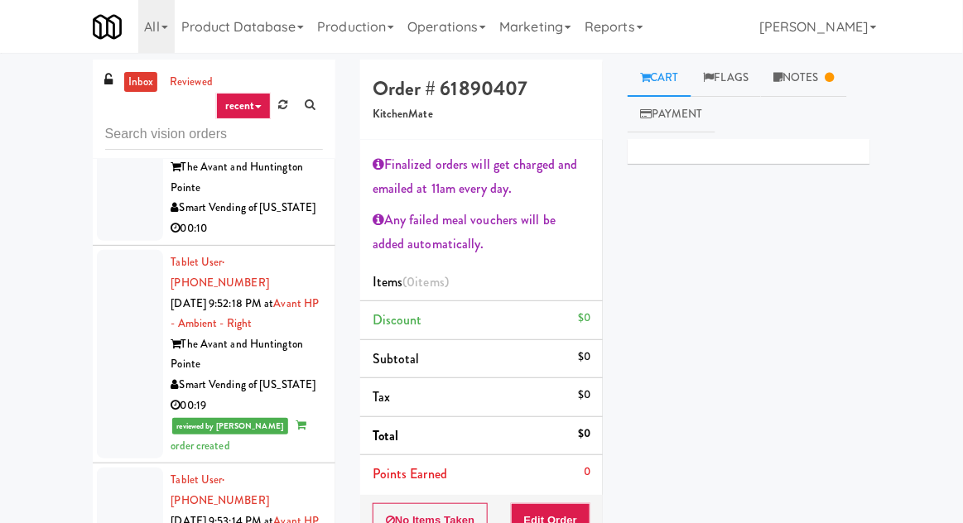
click at [826, 89] on link "Notes" at bounding box center [804, 78] width 86 height 37
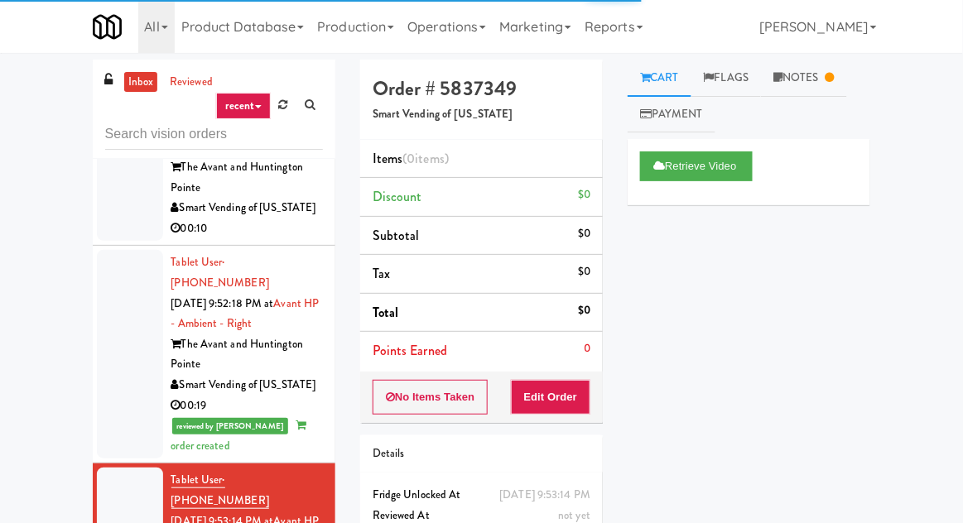
click at [680, 65] on link "Cart" at bounding box center [659, 78] width 64 height 37
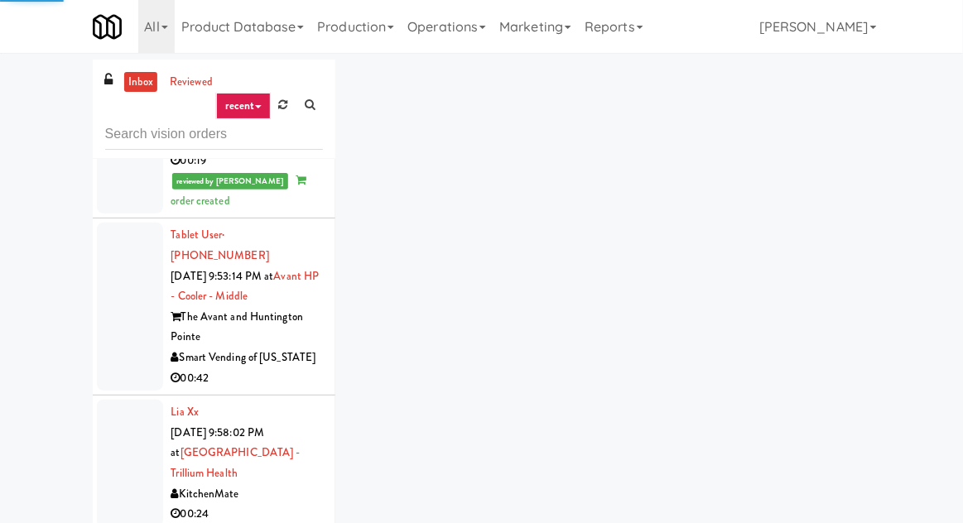
scroll to position [1820, 0]
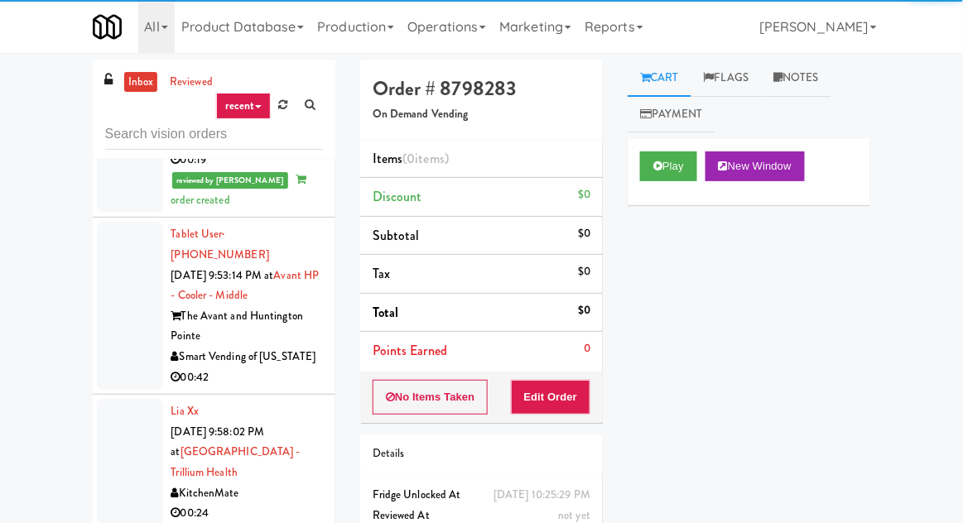
click at [668, 171] on button "Play" at bounding box center [668, 166] width 57 height 30
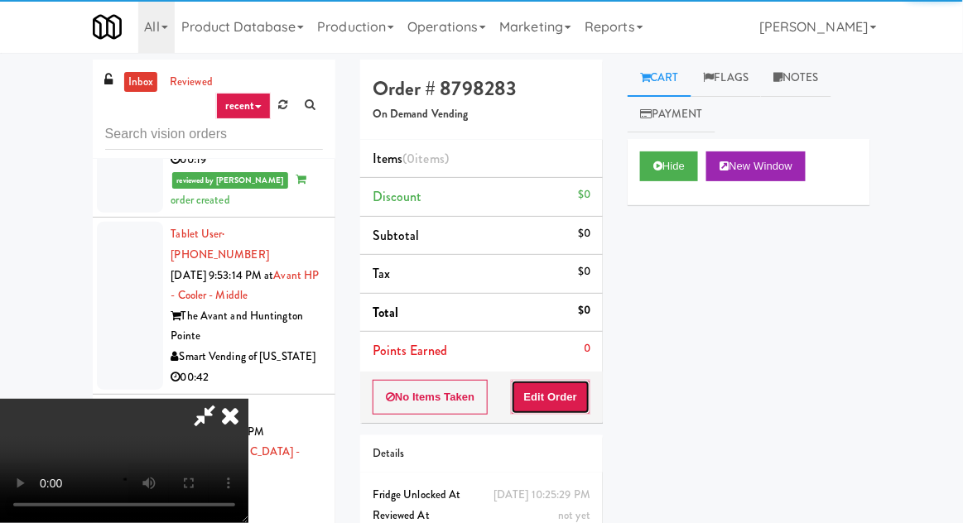
click at [560, 388] on button "Edit Order" at bounding box center [551, 397] width 80 height 35
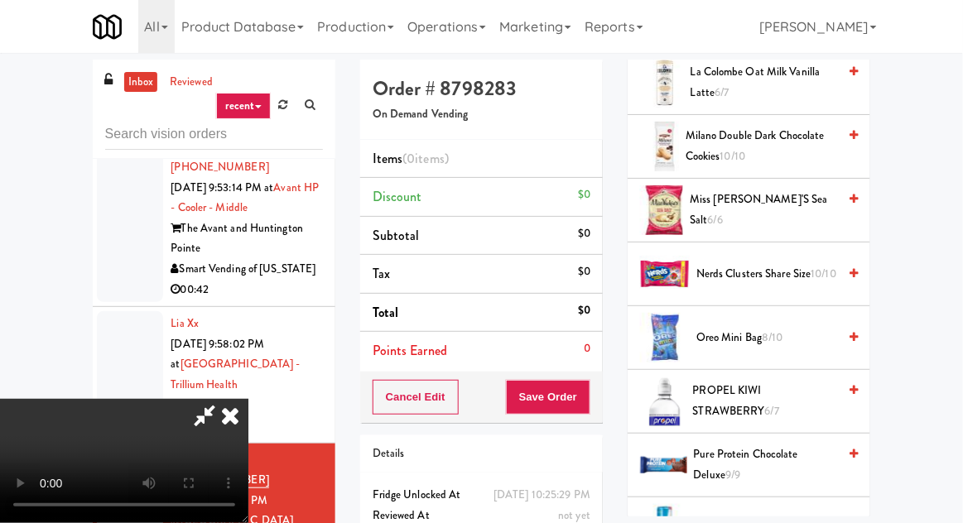
scroll to position [1654, 0]
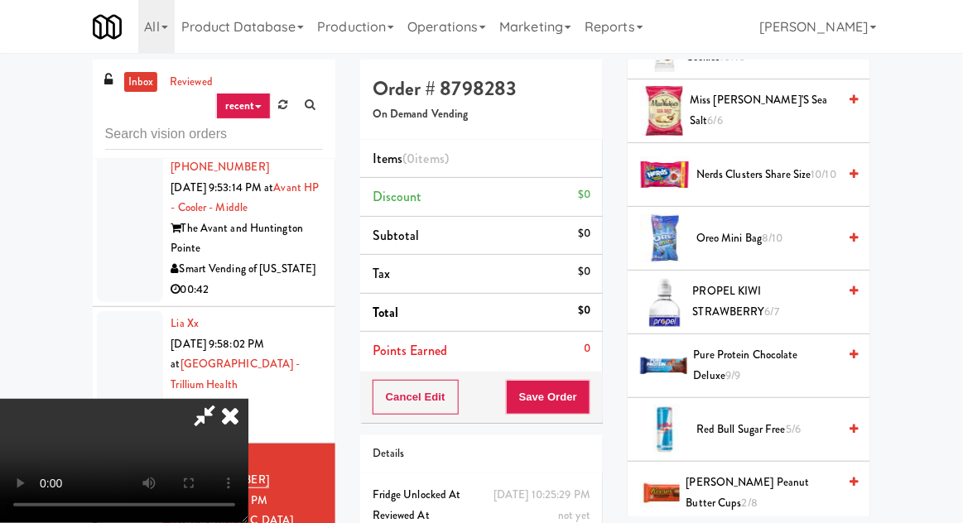
click at [779, 281] on span "PROPEL KIWI STRAWBERRY 6/7" at bounding box center [765, 301] width 145 height 41
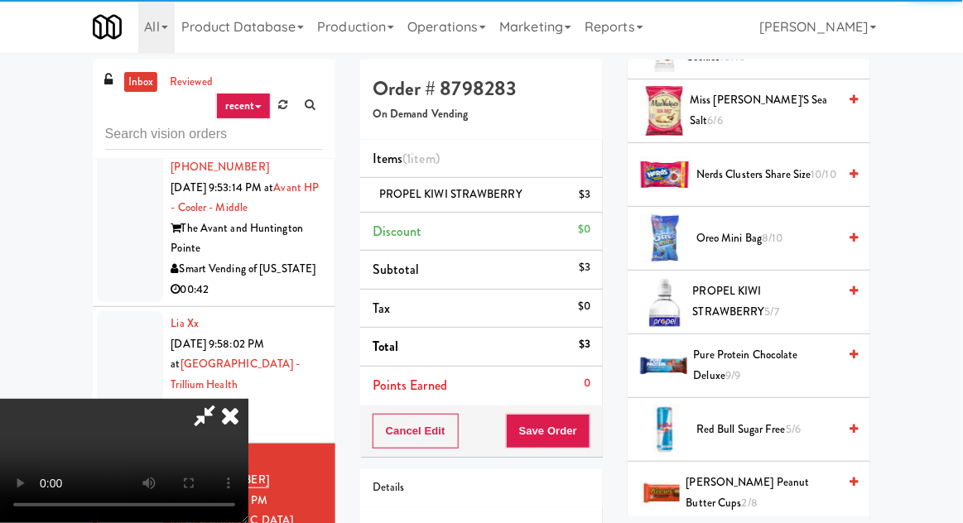
click at [603, 199] on li "PROPEL KIWI STRAWBERRY $3" at bounding box center [481, 195] width 243 height 35
click at [594, 204] on icon at bounding box center [592, 200] width 8 height 11
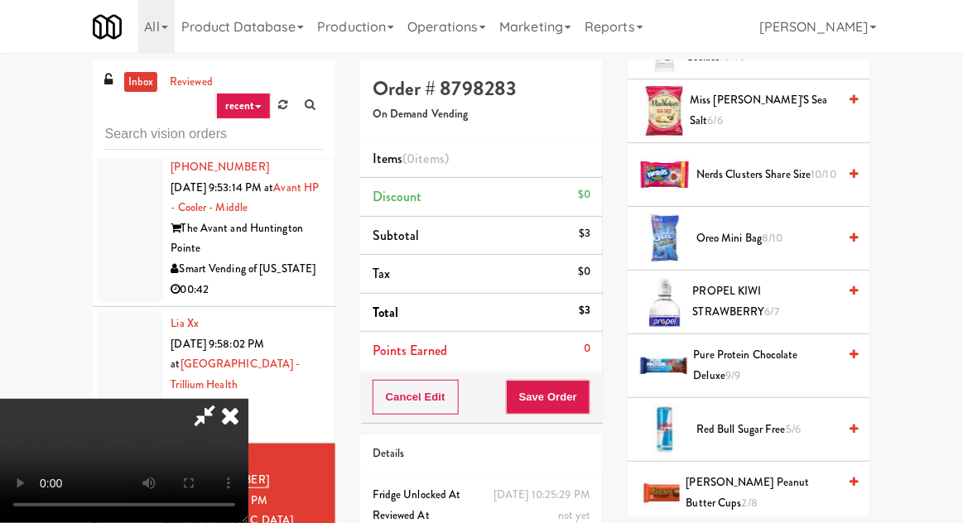
click at [595, 198] on li "Discount $0" at bounding box center [481, 197] width 243 height 39
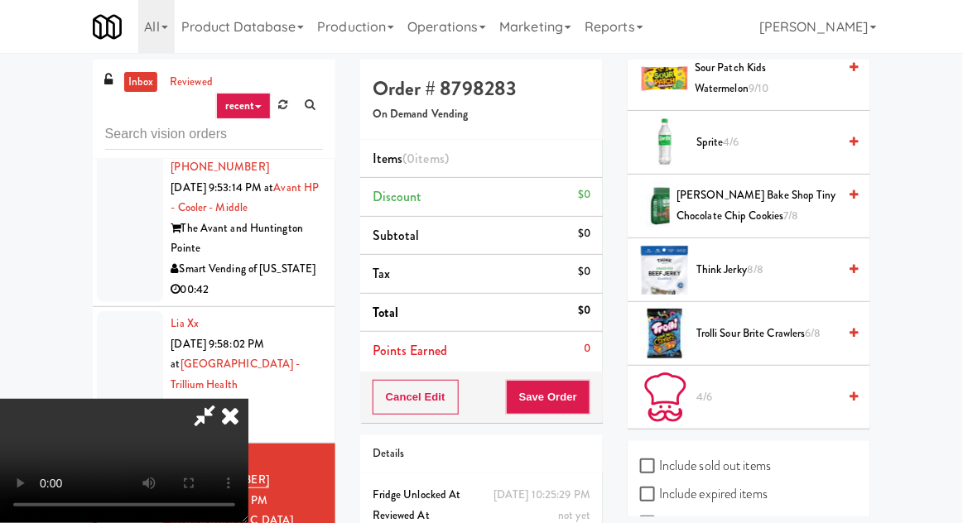
scroll to position [2200, 0]
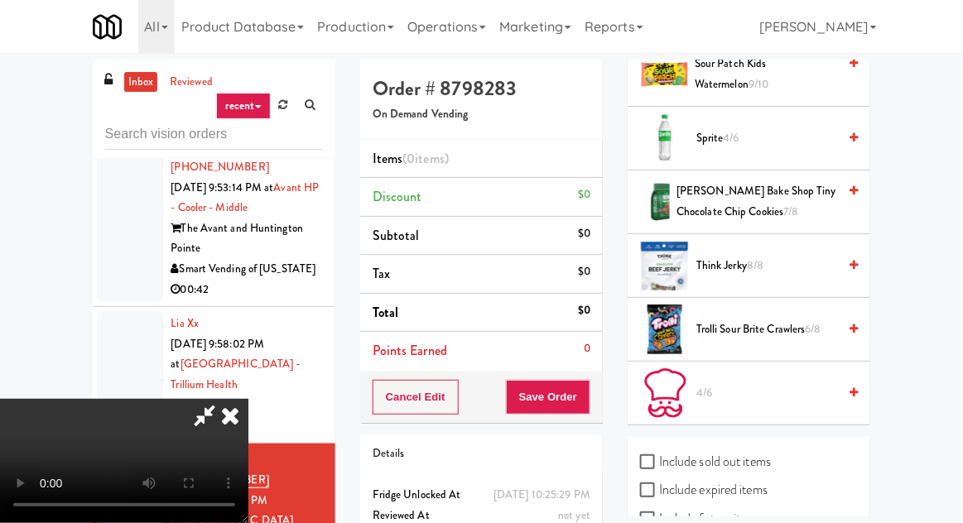
click at [763, 257] on span "8/8" at bounding box center [755, 265] width 17 height 16
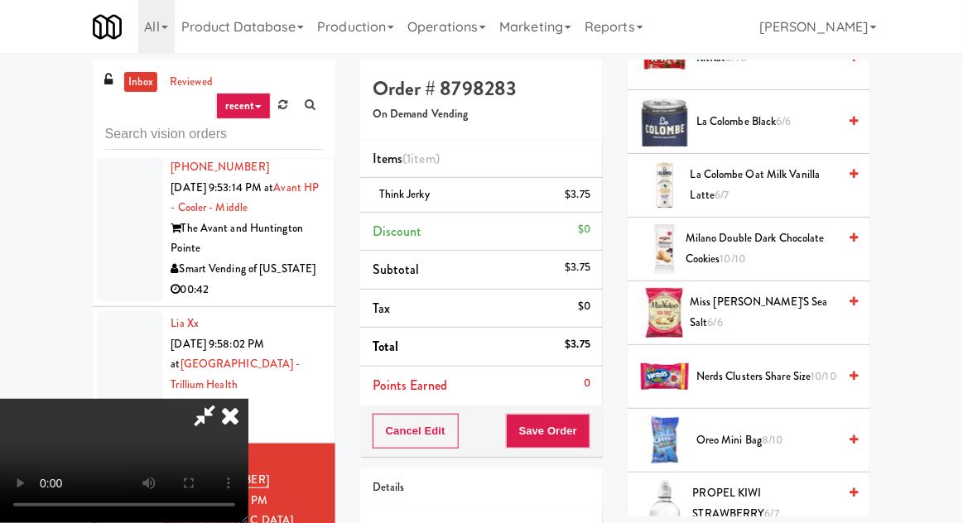
scroll to position [1448, 0]
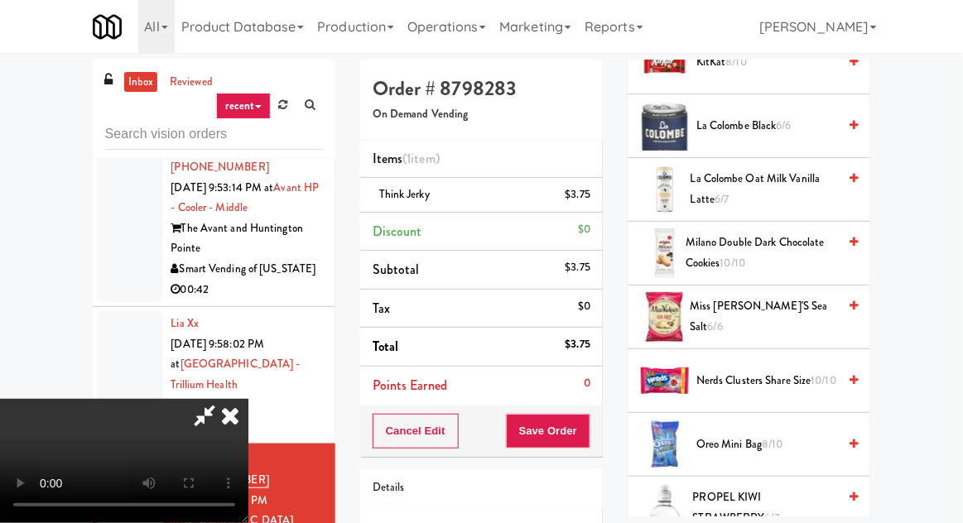
click at [721, 435] on span "Oreo Mini Bag 8/10" at bounding box center [766, 445] width 141 height 21
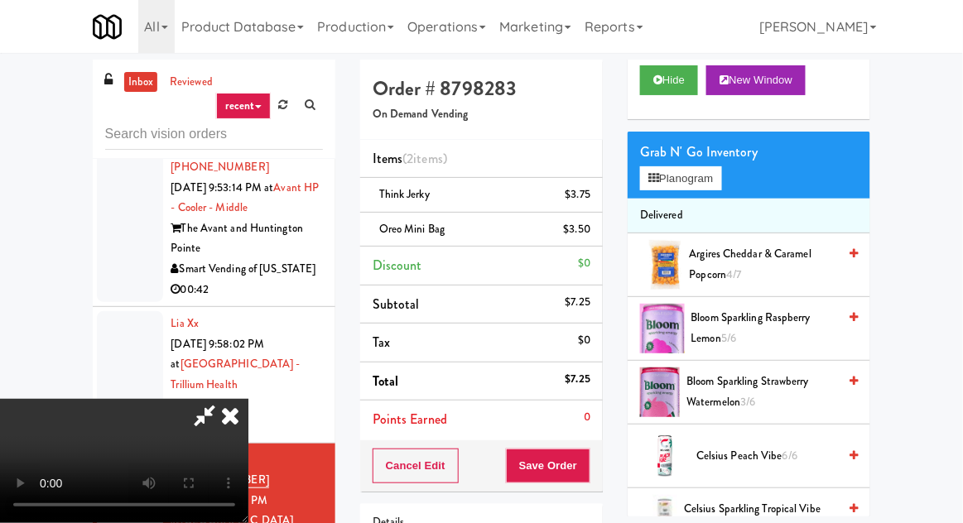
scroll to position [0, 0]
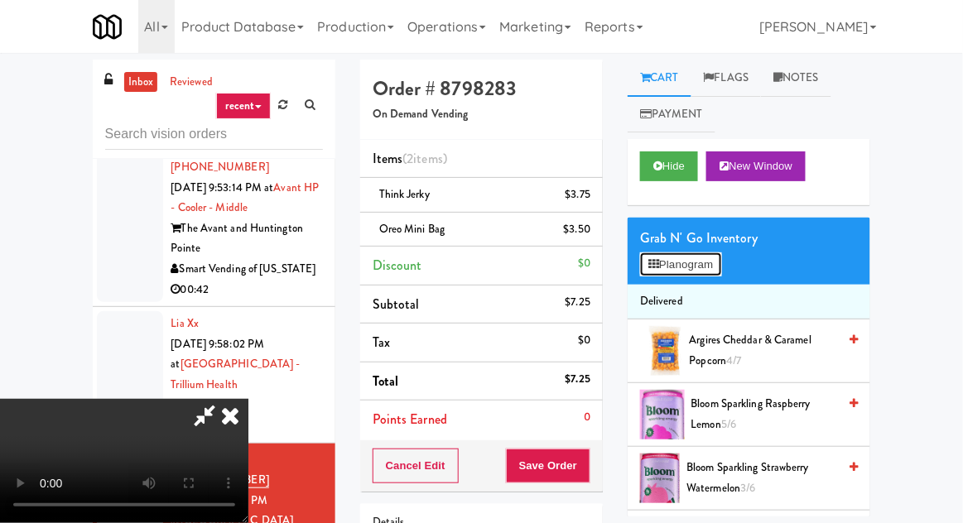
click at [697, 269] on button "Planogram" at bounding box center [680, 264] width 81 height 25
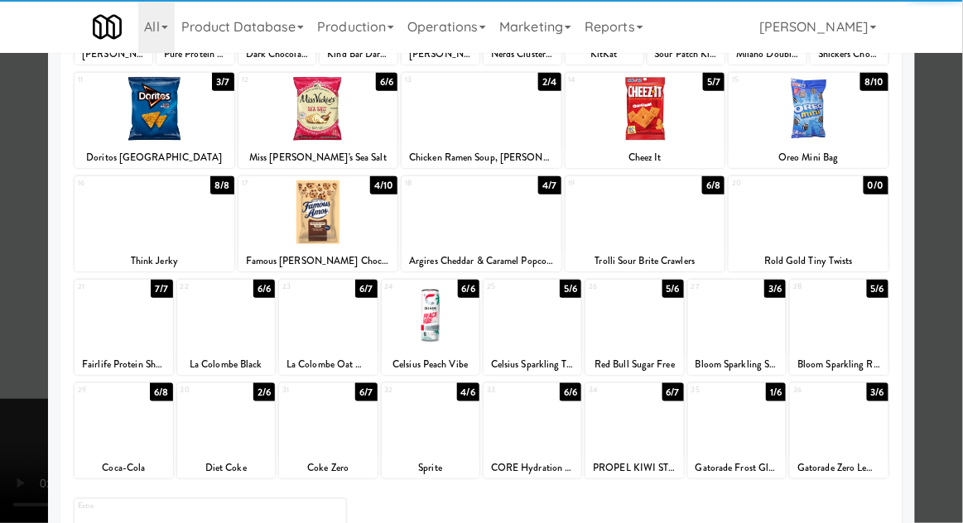
scroll to position [192, 0]
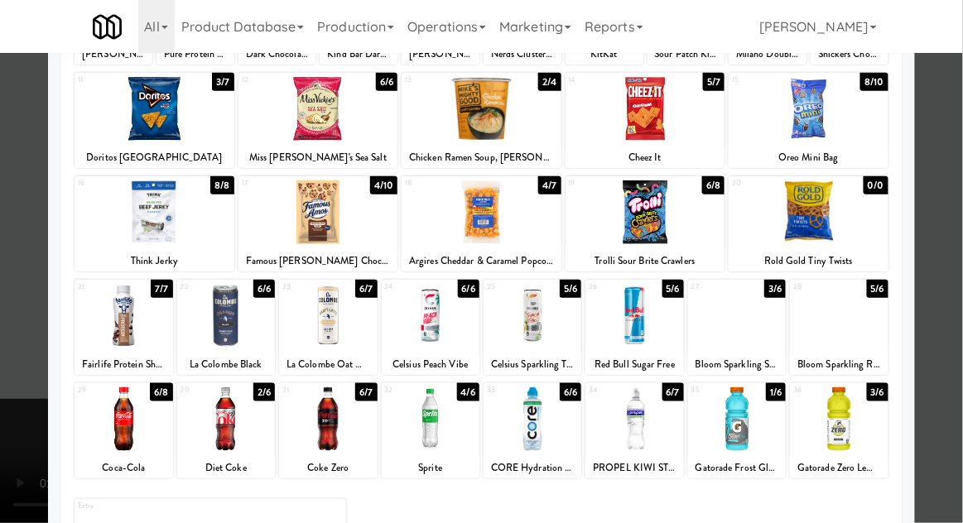
click at [22, 224] on div at bounding box center [481, 261] width 963 height 523
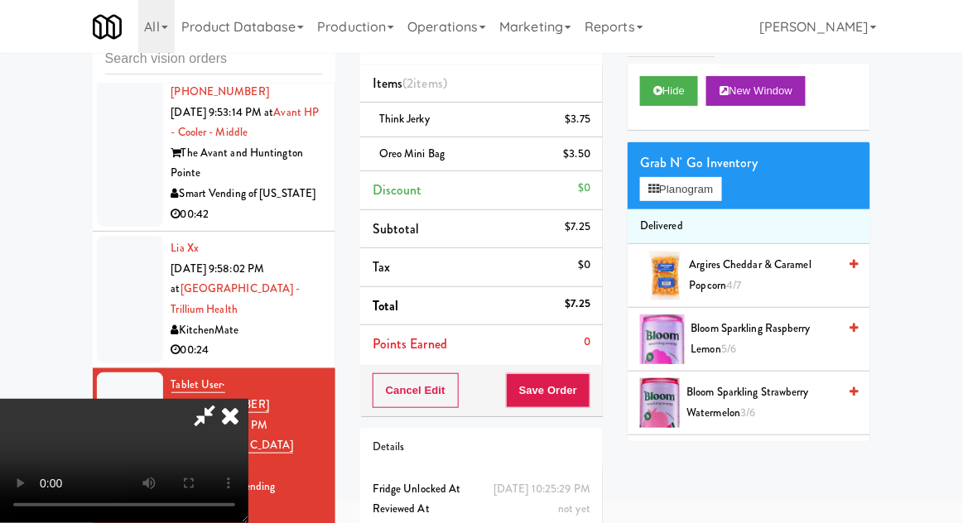
scroll to position [60, 0]
click at [602, 402] on div "Cancel Edit Save Order" at bounding box center [481, 390] width 243 height 51
click at [623, 395] on div "Cart Flags Notes Payment Hide New Window Grab N' Go Inventory Planogram Deliver…" at bounding box center [748, 212] width 267 height 457
click at [584, 392] on button "Save Order" at bounding box center [548, 390] width 84 height 35
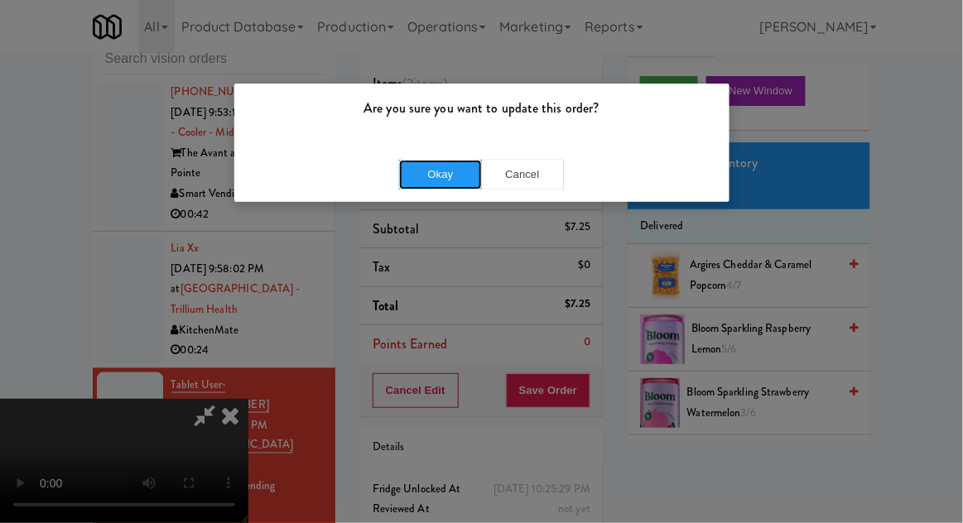
click at [471, 161] on button "Okay" at bounding box center [440, 175] width 83 height 30
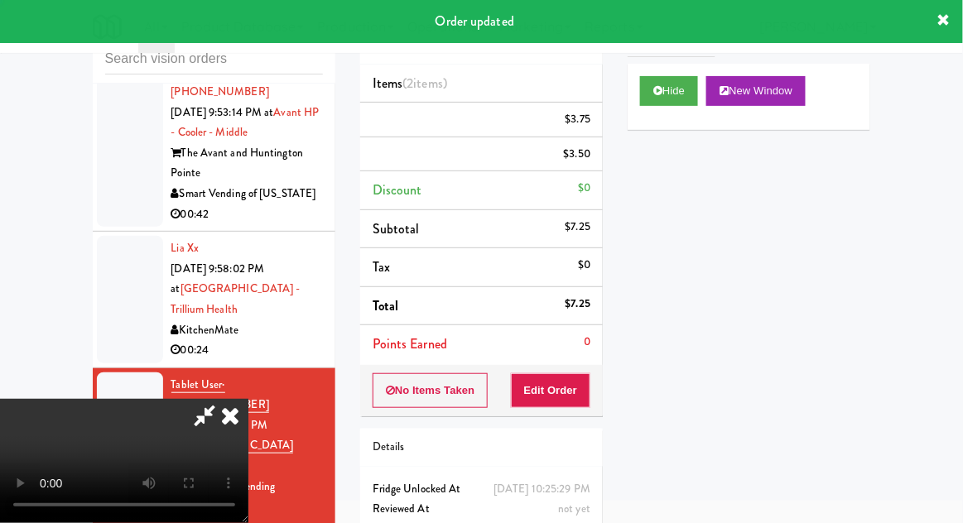
scroll to position [0, 0]
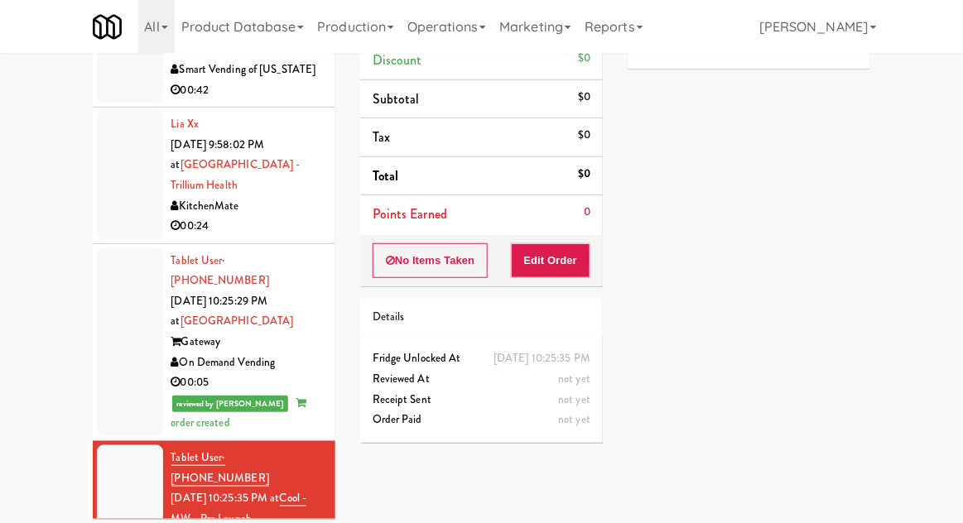
scroll to position [143, 0]
